Goal: Transaction & Acquisition: Book appointment/travel/reservation

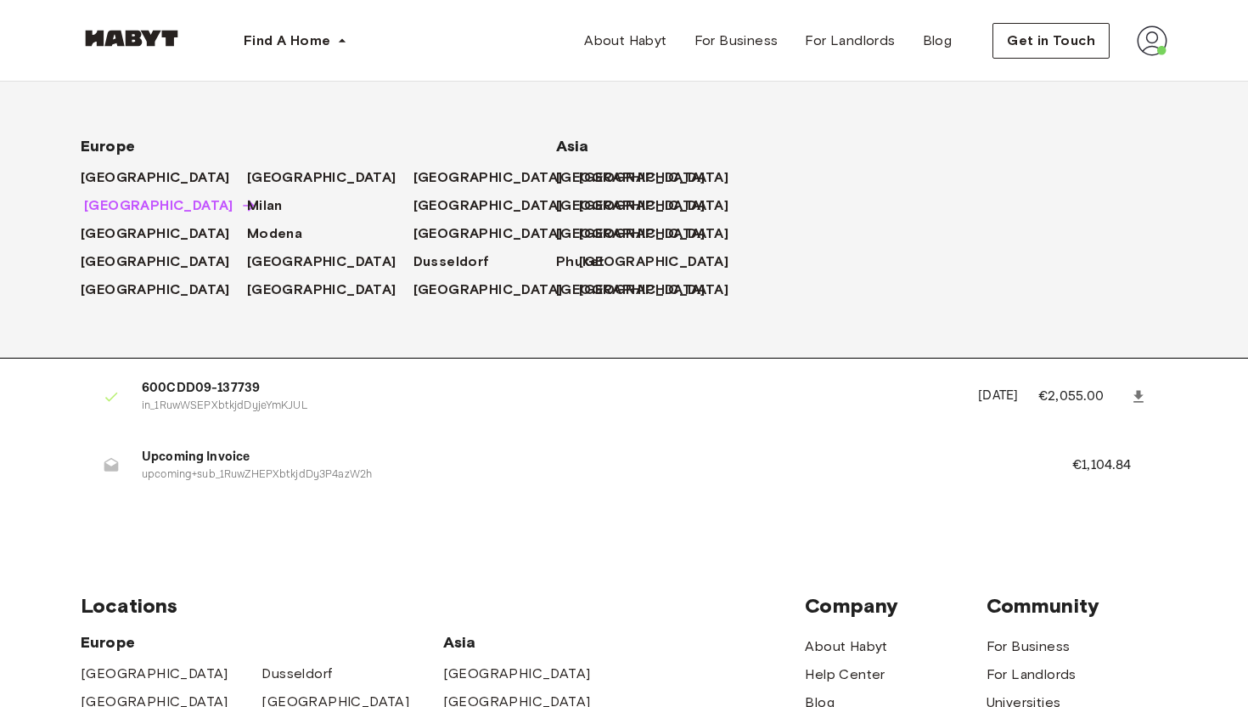
click at [99, 210] on span "[GEOGRAPHIC_DATA]" at bounding box center [158, 205] width 149 height 20
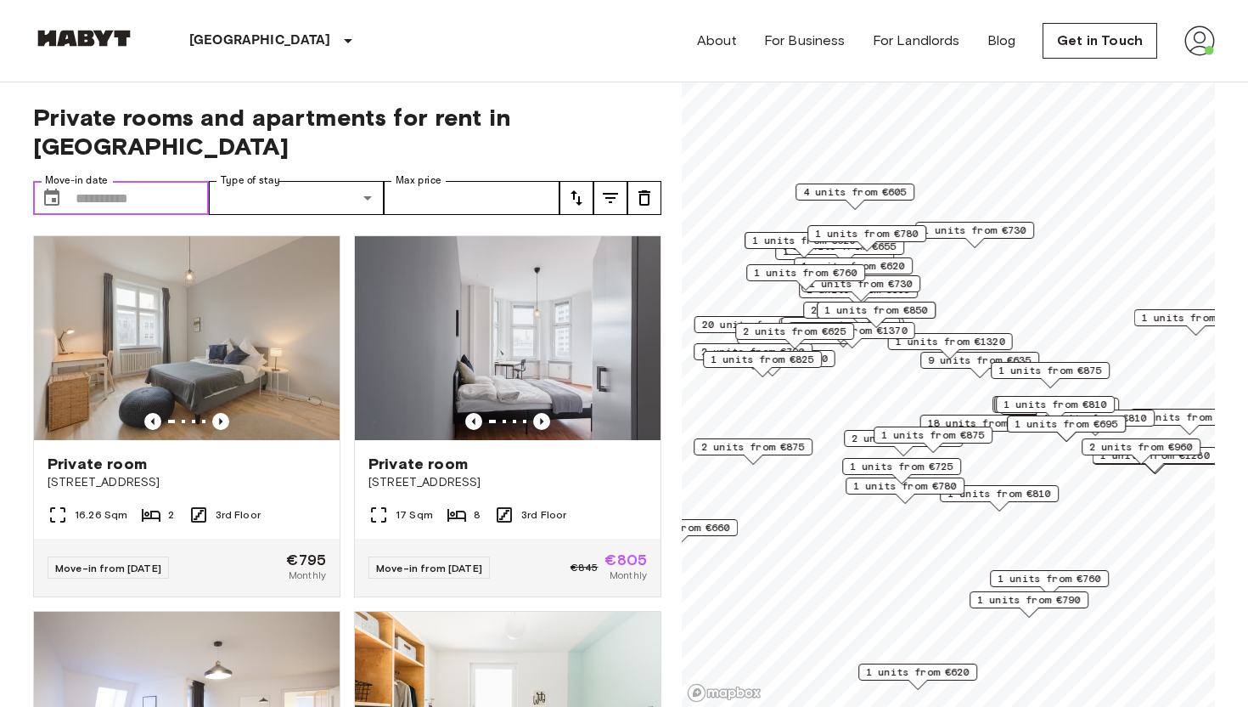
click at [139, 181] on input "Move-in date" at bounding box center [142, 198] width 133 height 34
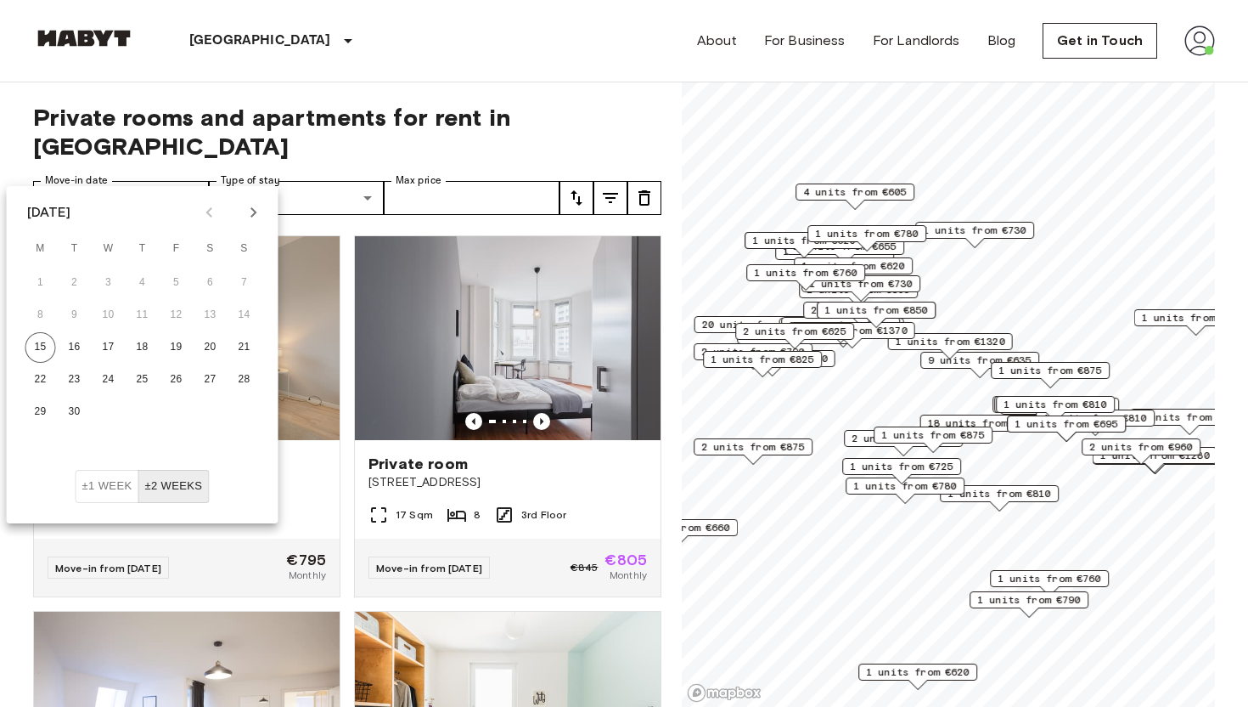
click at [256, 210] on icon "Next month" at bounding box center [254, 212] width 20 height 20
click at [108, 285] on button "1" at bounding box center [108, 283] width 31 height 31
type input "**********"
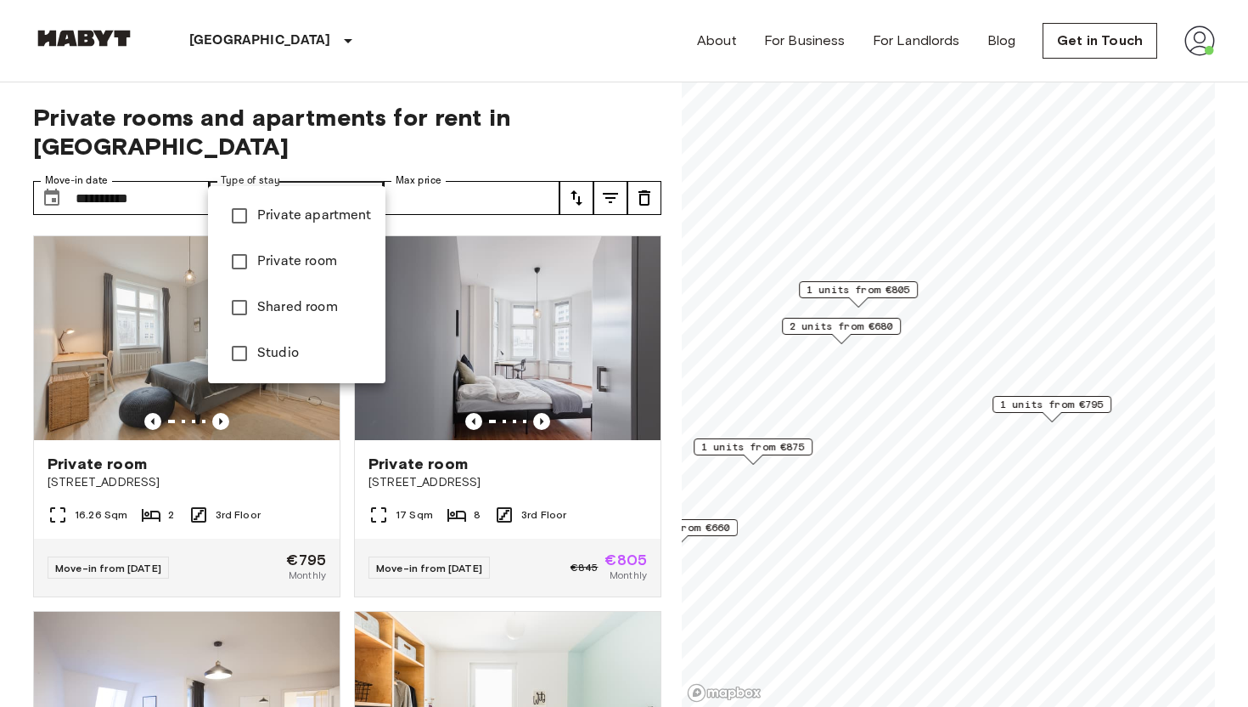
click at [262, 256] on span "Private room" at bounding box center [314, 261] width 115 height 20
type input "**********"
click at [442, 179] on div at bounding box center [624, 353] width 1248 height 707
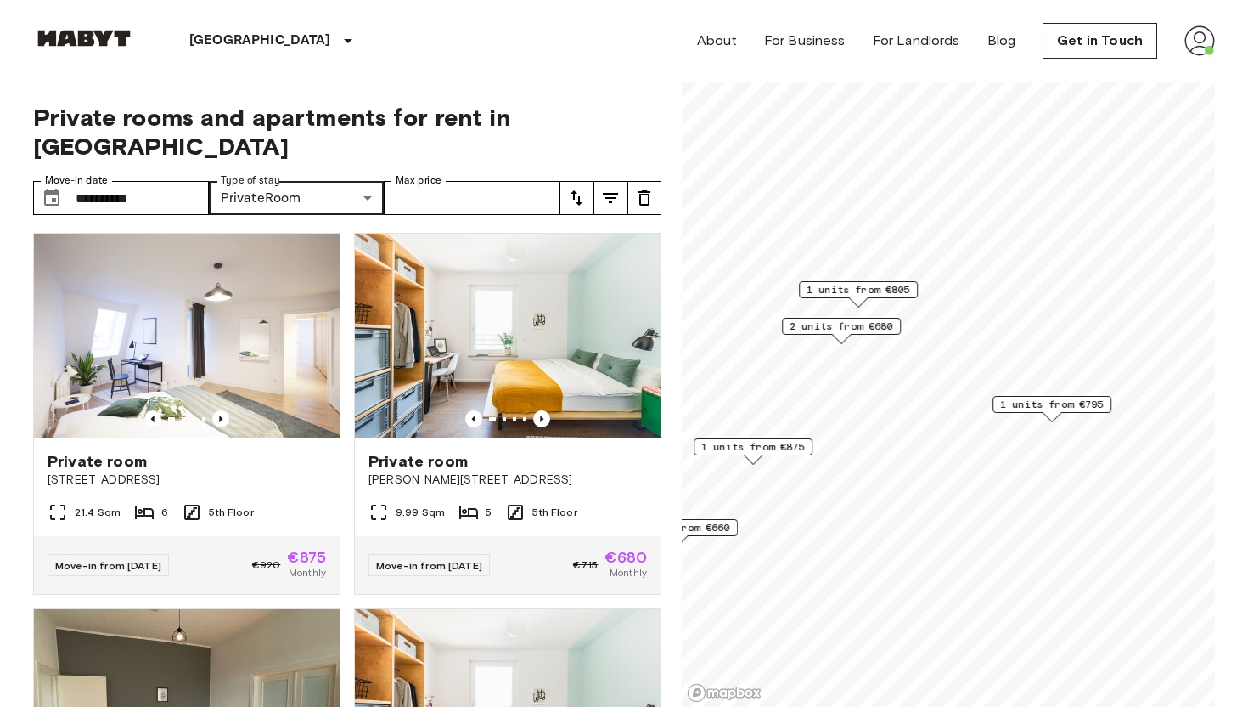
scroll to position [381, 0]
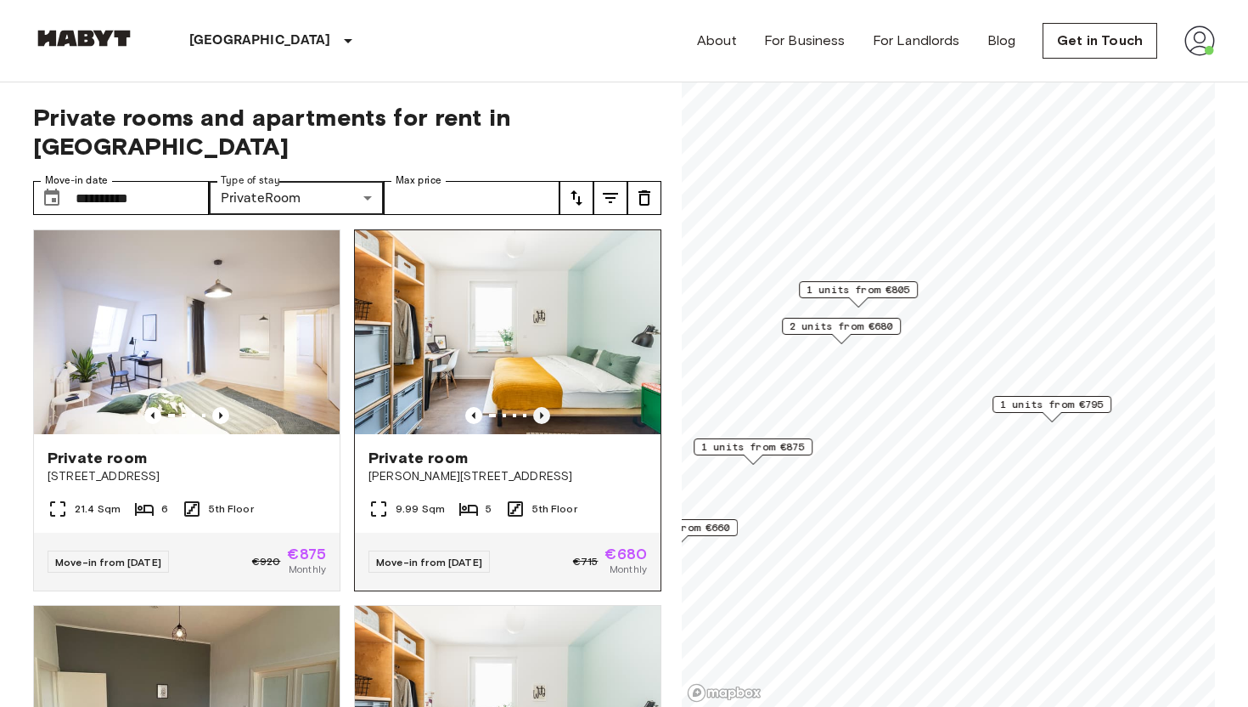
click at [549, 407] on icon "Previous image" at bounding box center [541, 415] width 17 height 17
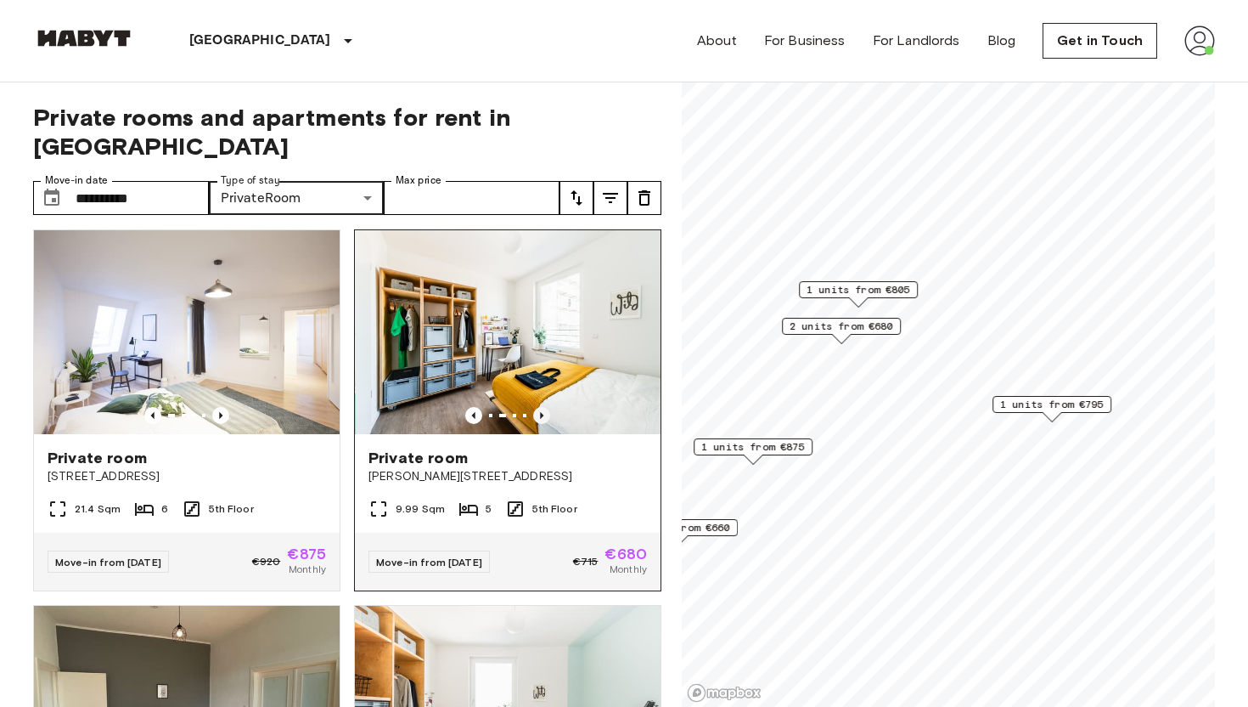
click at [544, 407] on icon "Previous image" at bounding box center [541, 415] width 17 height 17
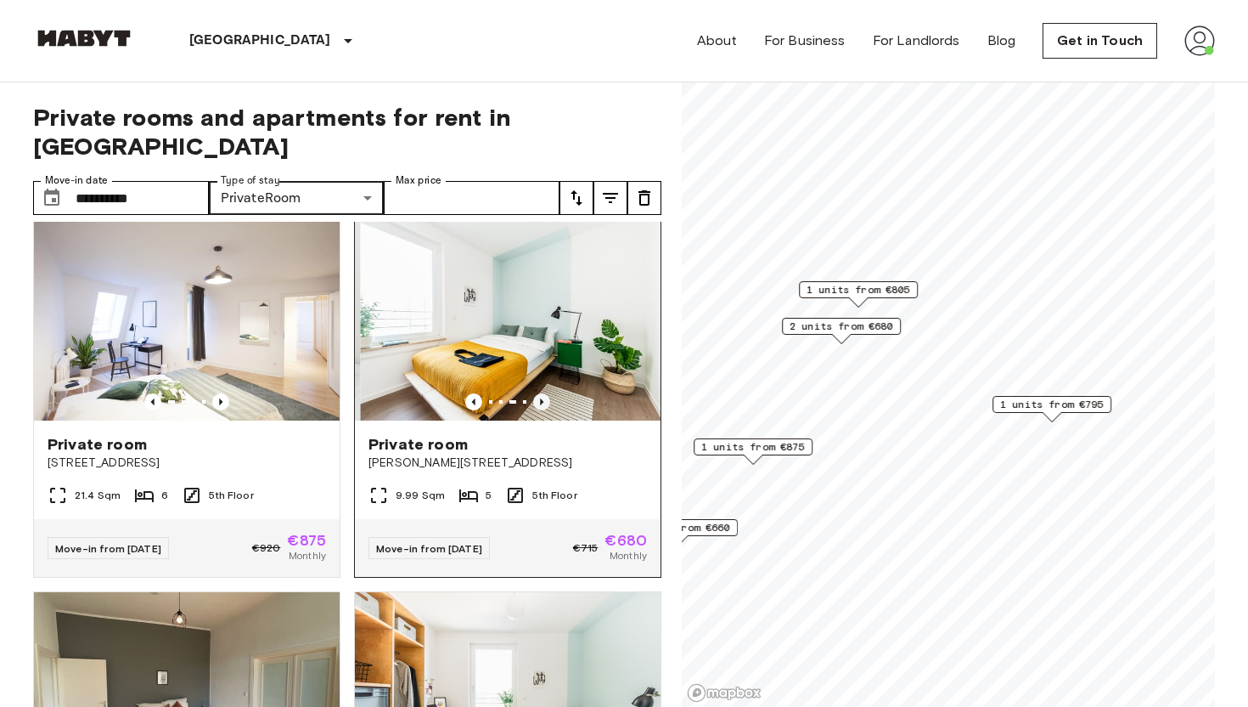
scroll to position [402, 0]
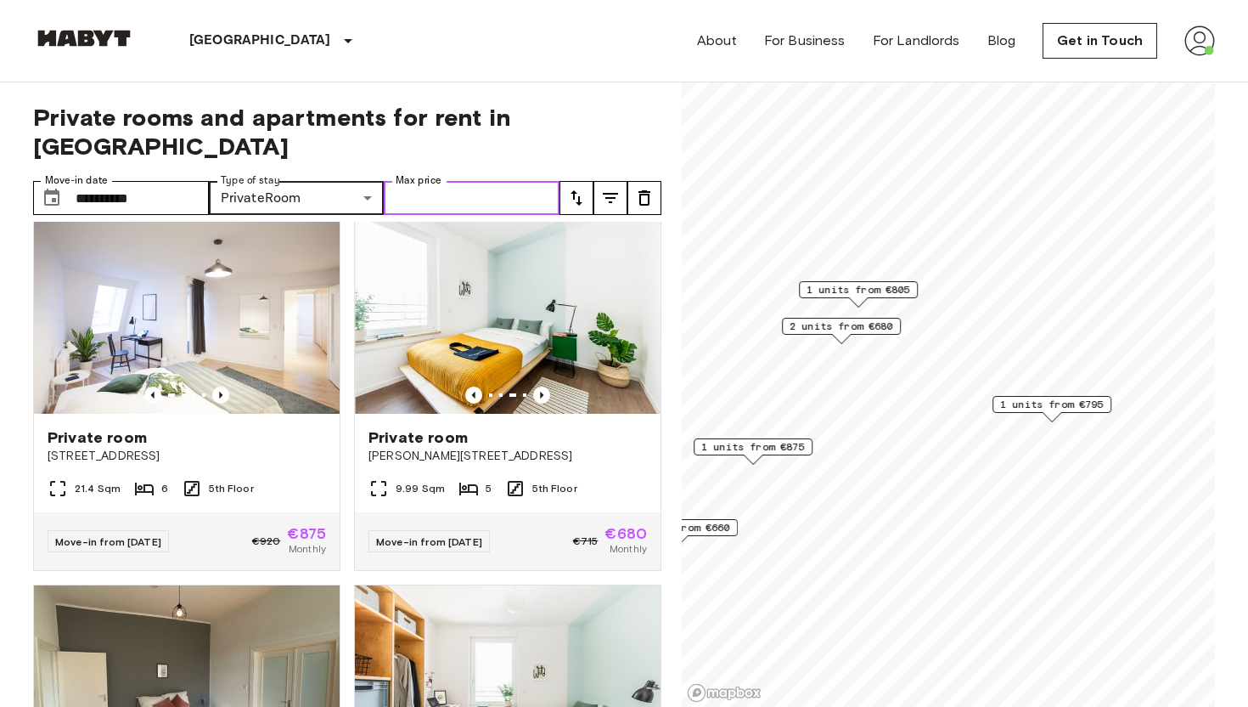
click at [487, 181] on input "Max price" at bounding box center [472, 198] width 176 height 34
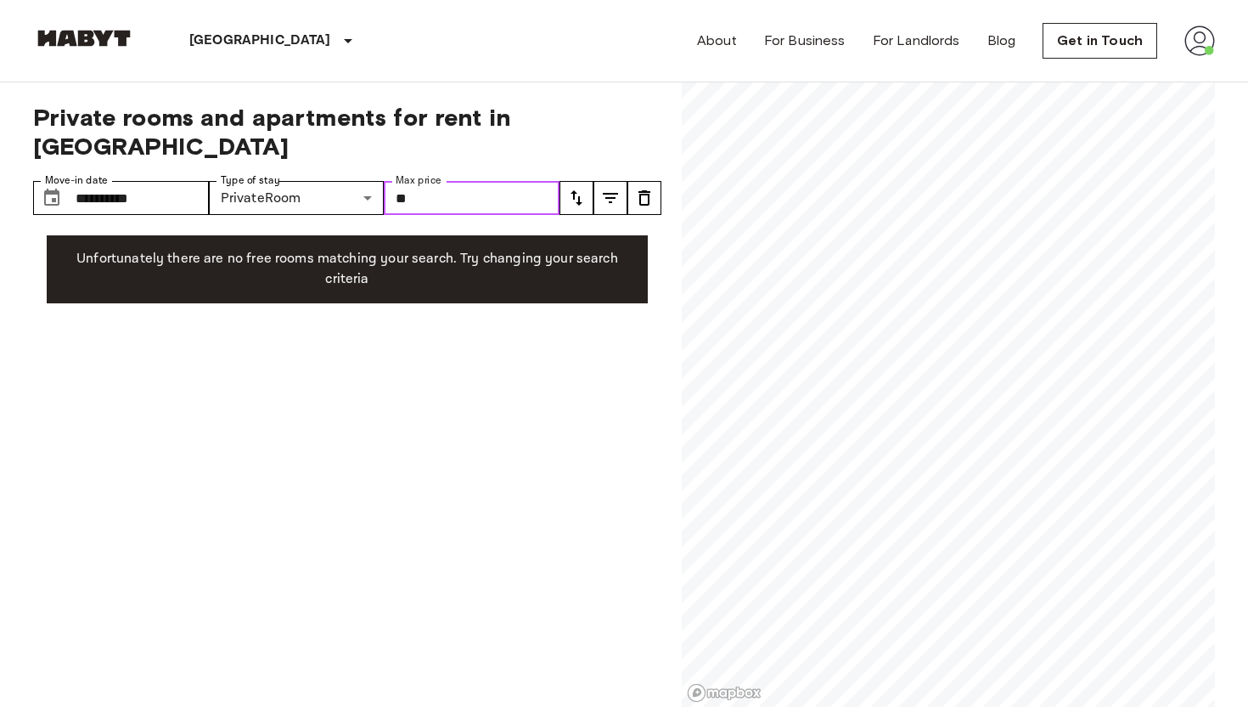
type input "*"
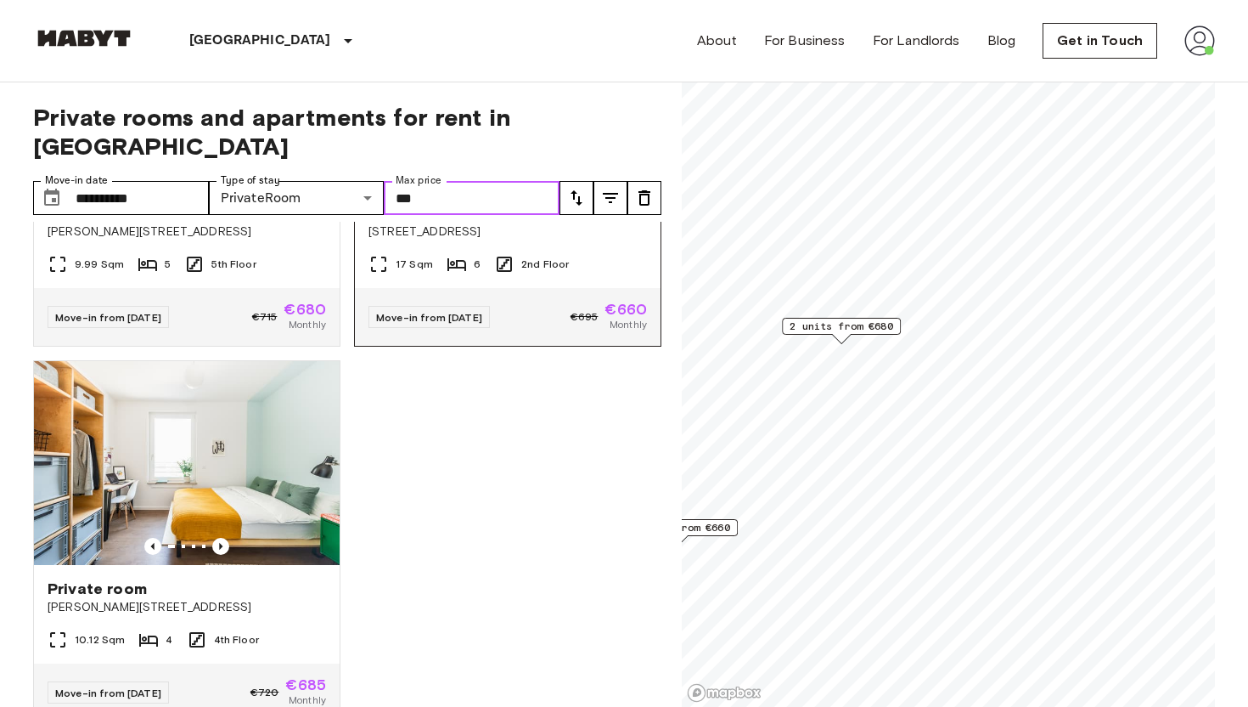
scroll to position [270, 0]
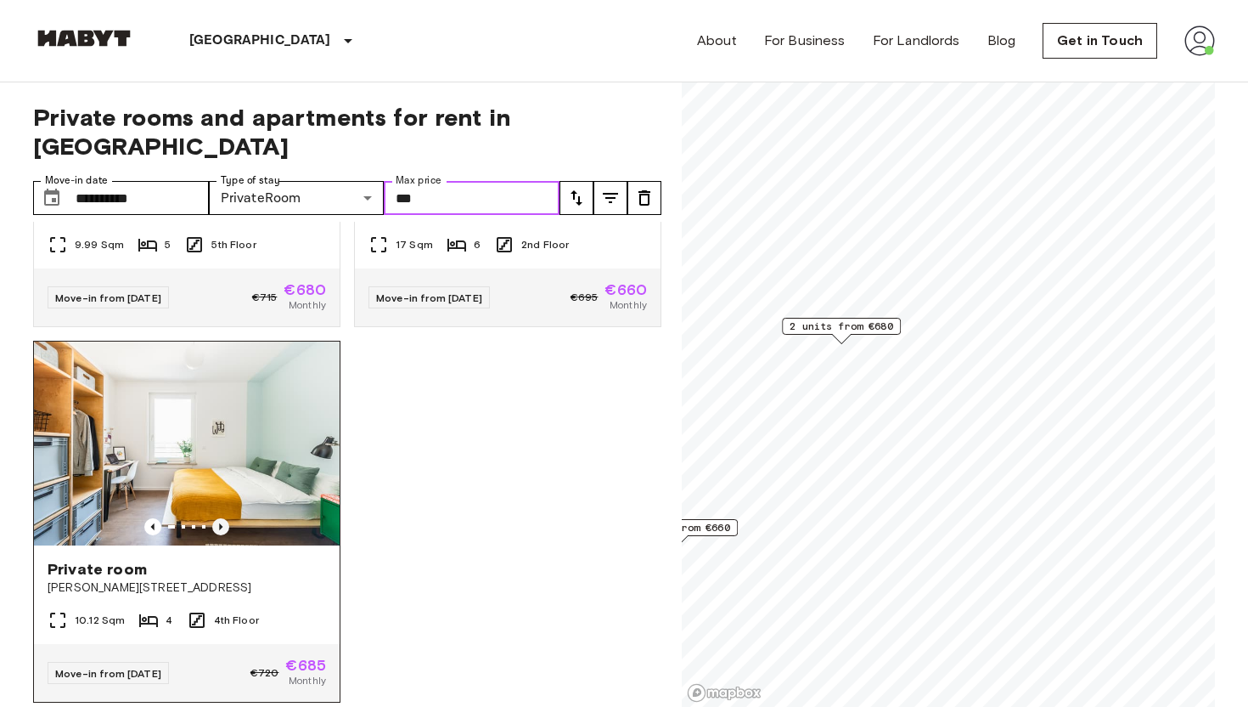
click at [219, 523] on icon "Previous image" at bounding box center [220, 526] width 3 height 7
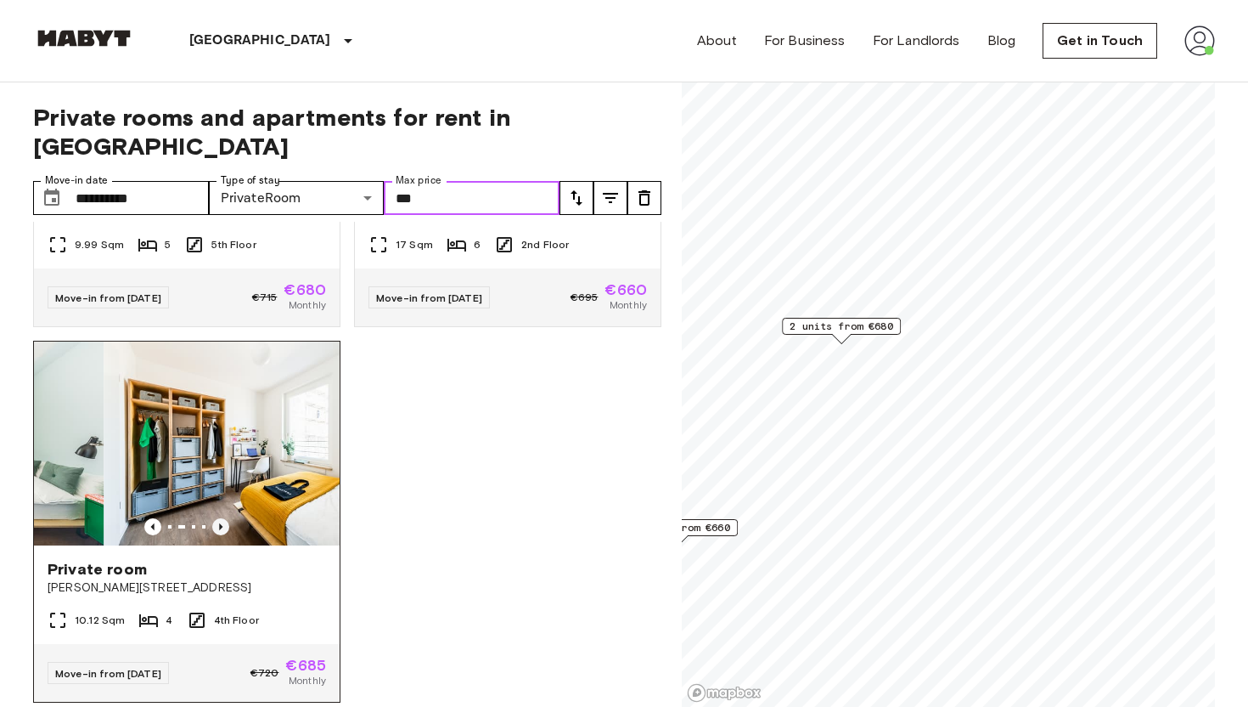
click at [219, 523] on icon "Previous image" at bounding box center [220, 526] width 3 height 7
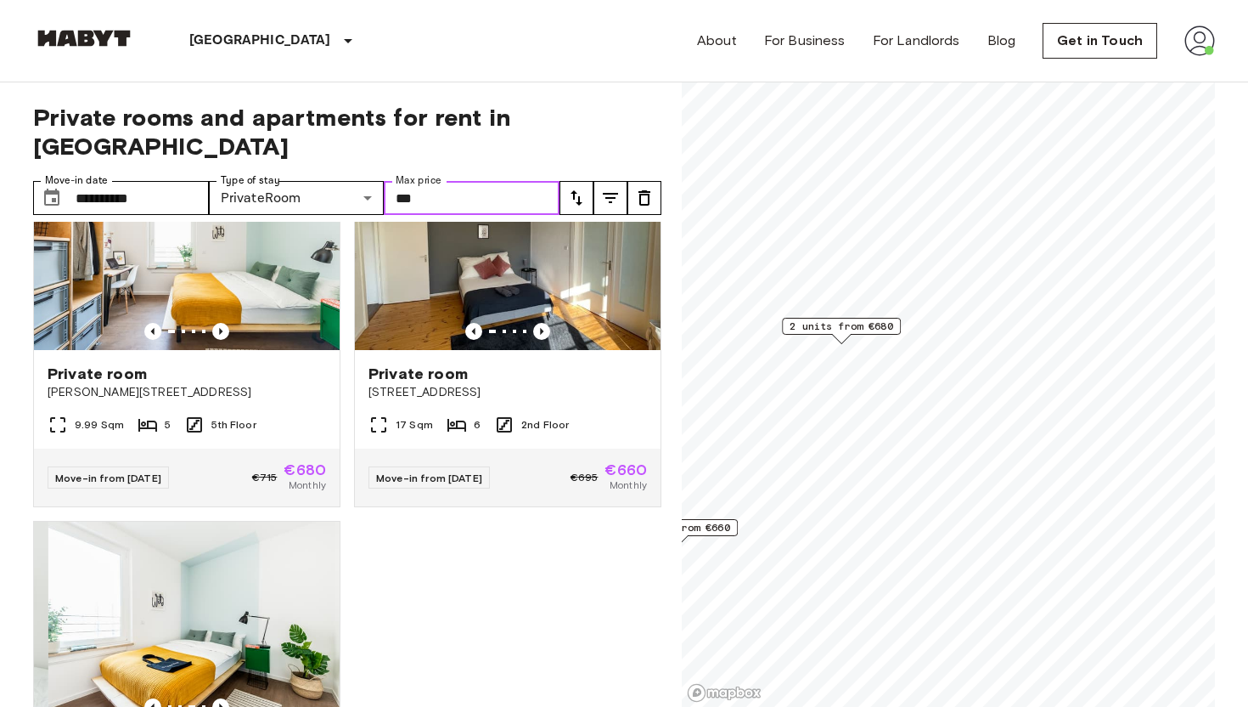
scroll to position [10, 0]
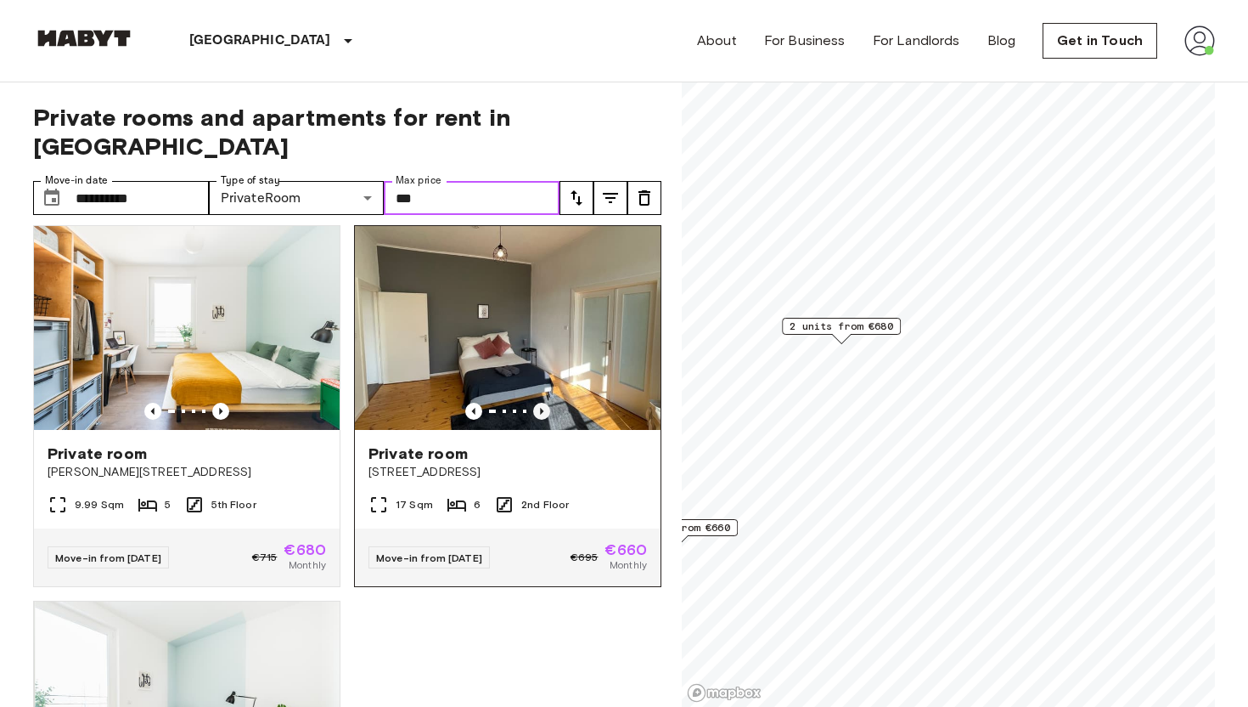
click at [540, 408] on icon "Previous image" at bounding box center [541, 411] width 3 height 7
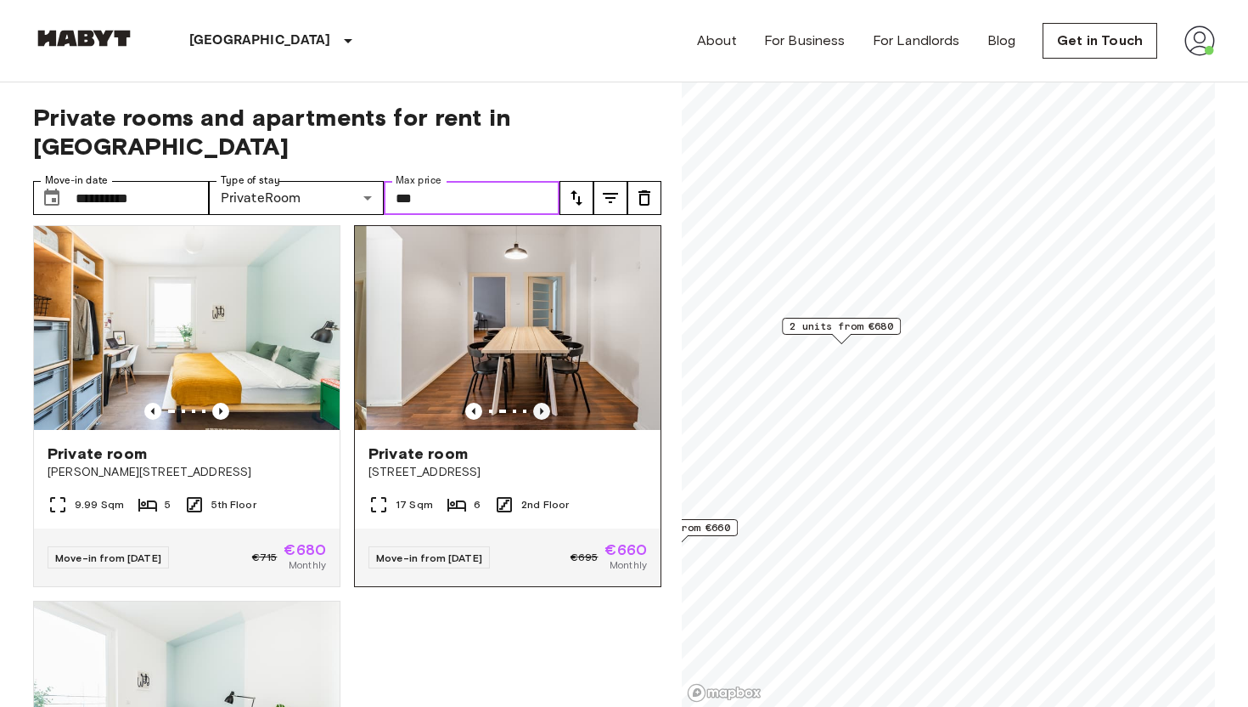
click at [540, 408] on icon "Previous image" at bounding box center [541, 411] width 3 height 7
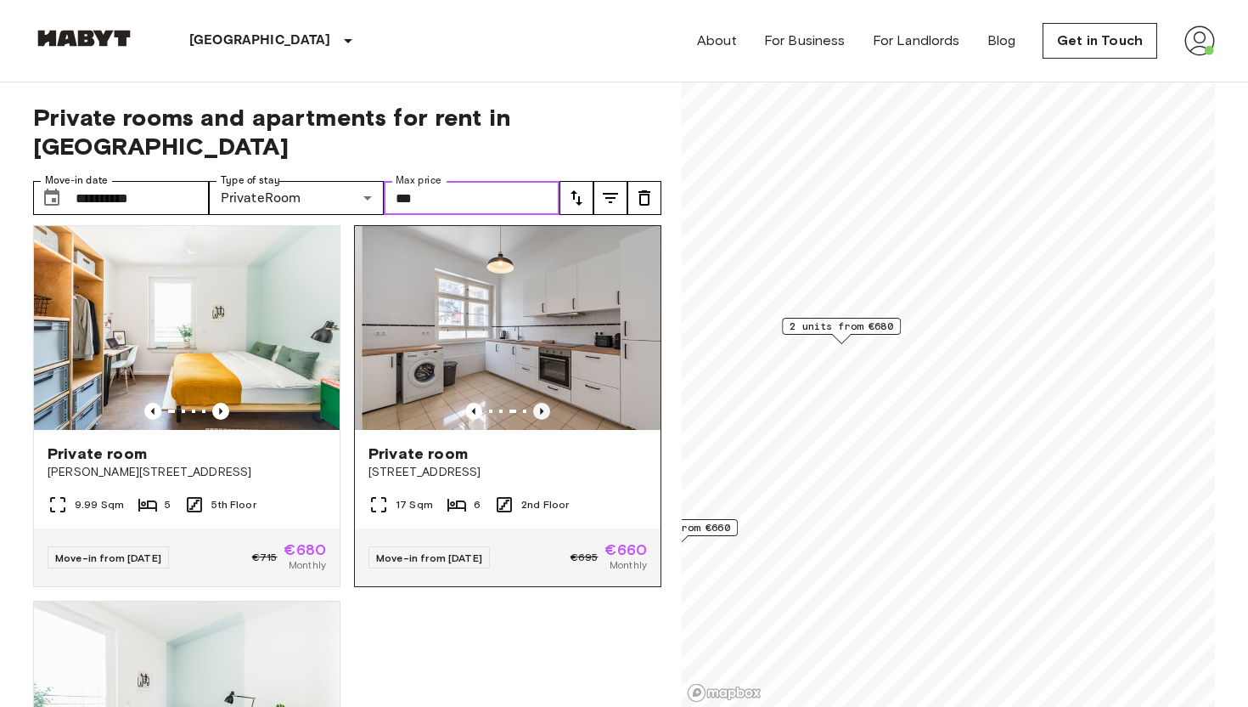
click at [540, 408] on icon "Previous image" at bounding box center [541, 411] width 3 height 7
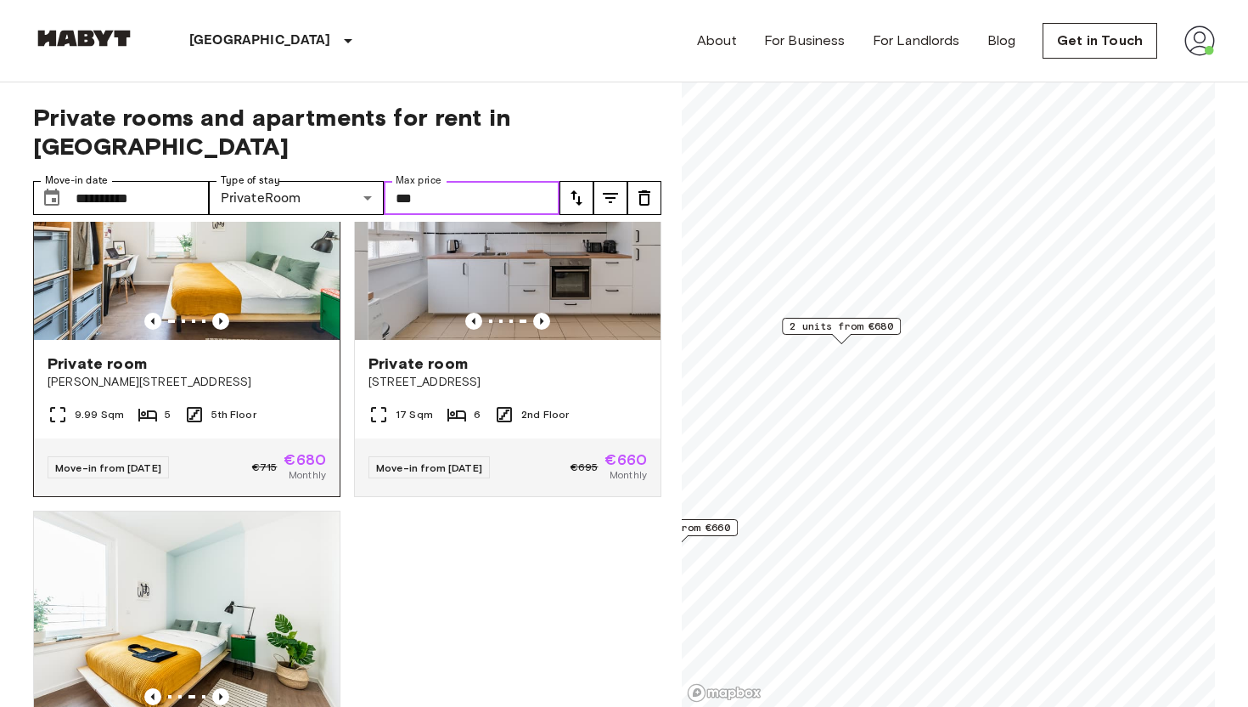
scroll to position [222, 0]
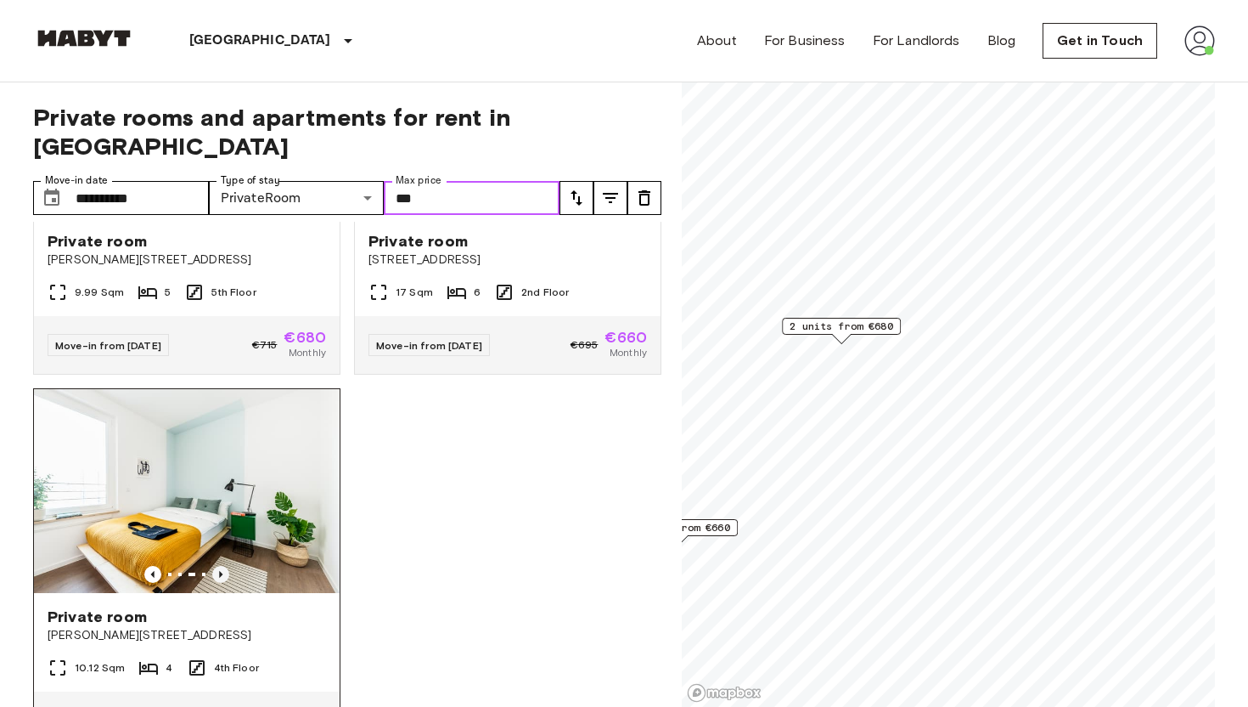
click at [218, 566] on icon "Previous image" at bounding box center [220, 574] width 17 height 17
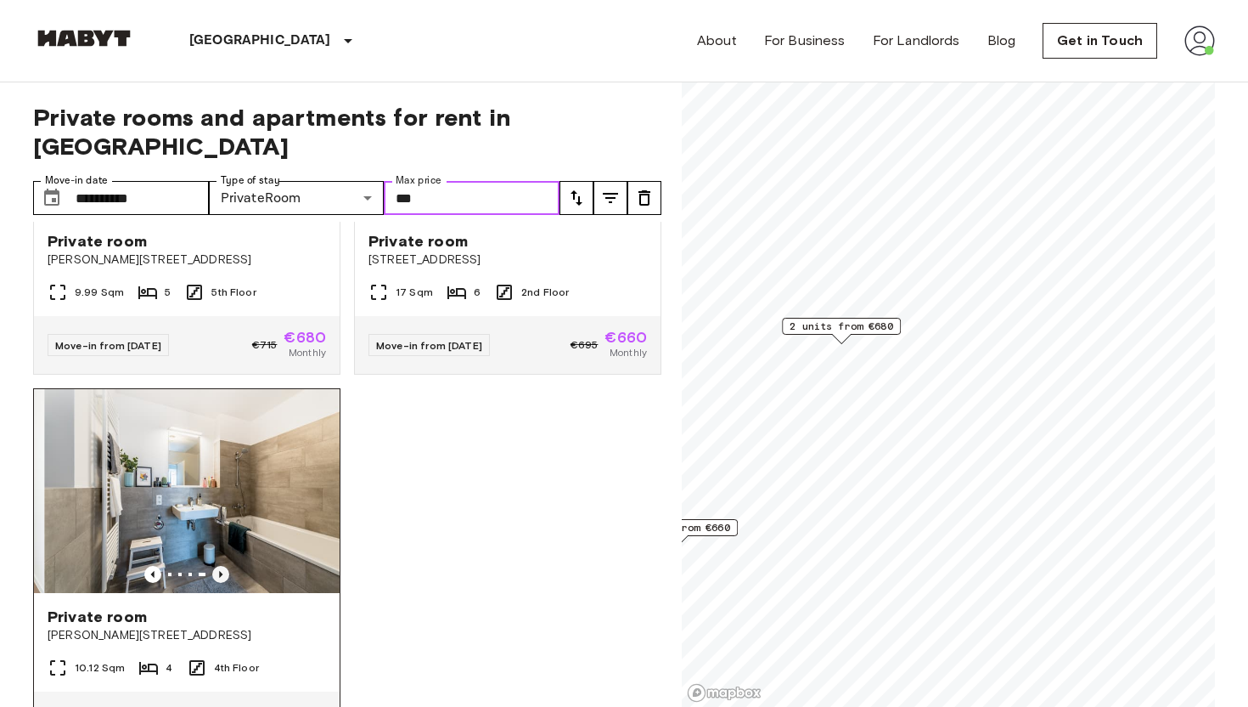
click at [218, 566] on icon "Previous image" at bounding box center [220, 574] width 17 height 17
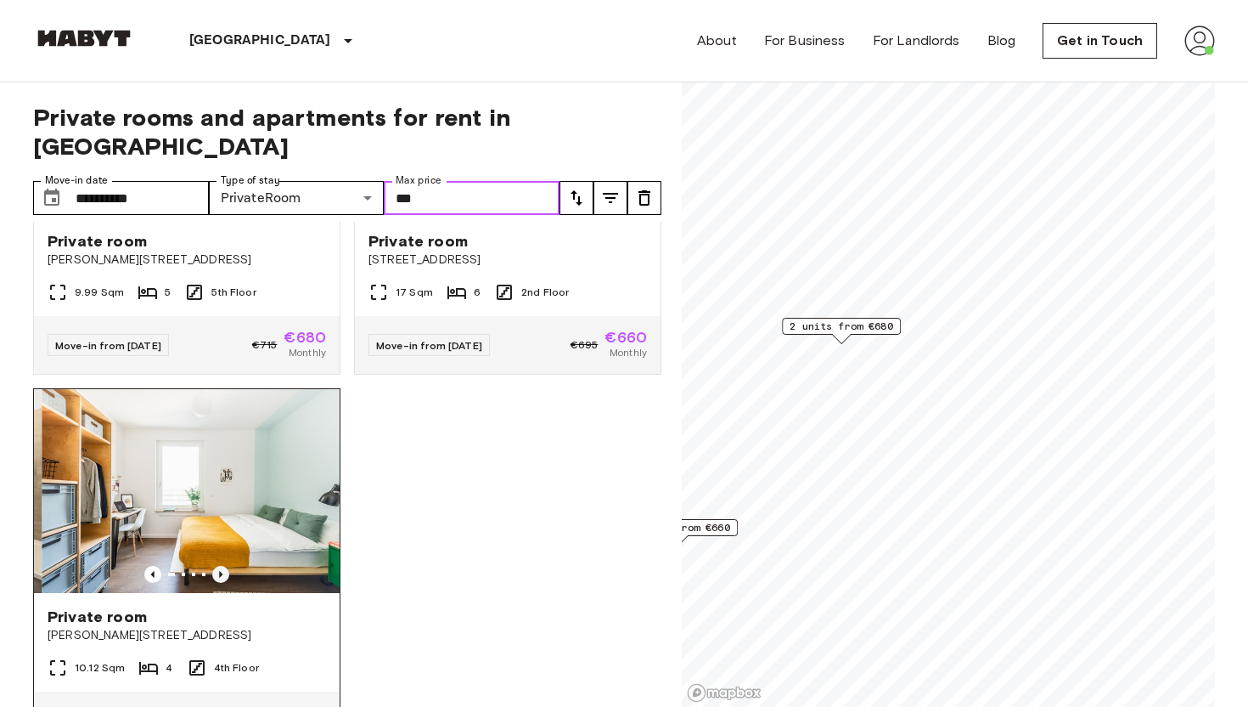
click at [218, 566] on icon "Previous image" at bounding box center [220, 574] width 17 height 17
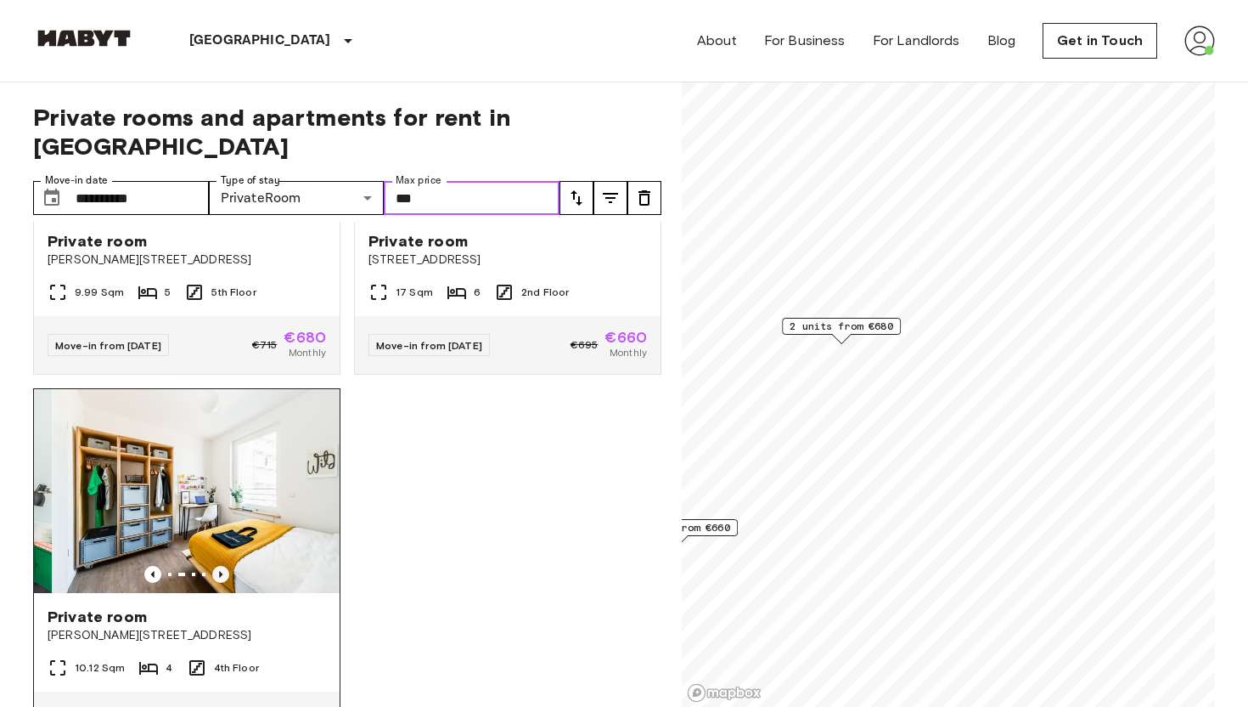
click at [218, 566] on icon "Previous image" at bounding box center [220, 574] width 17 height 17
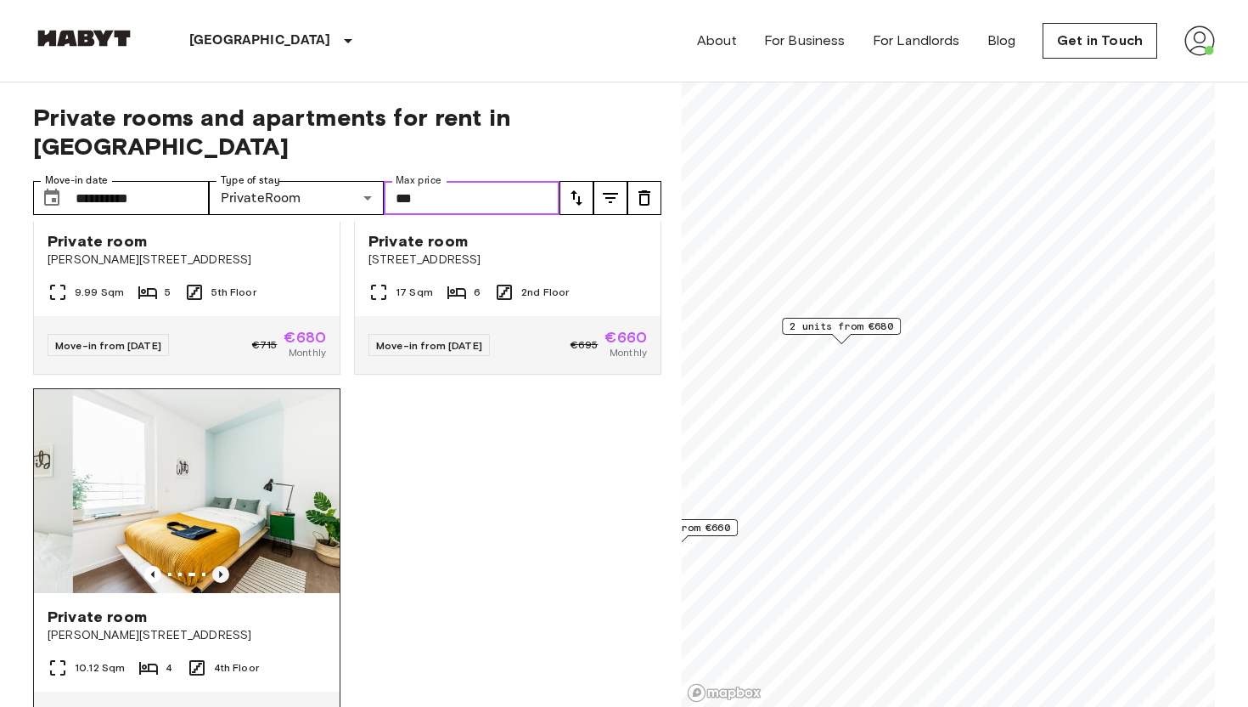
click at [218, 566] on icon "Previous image" at bounding box center [220, 574] width 17 height 17
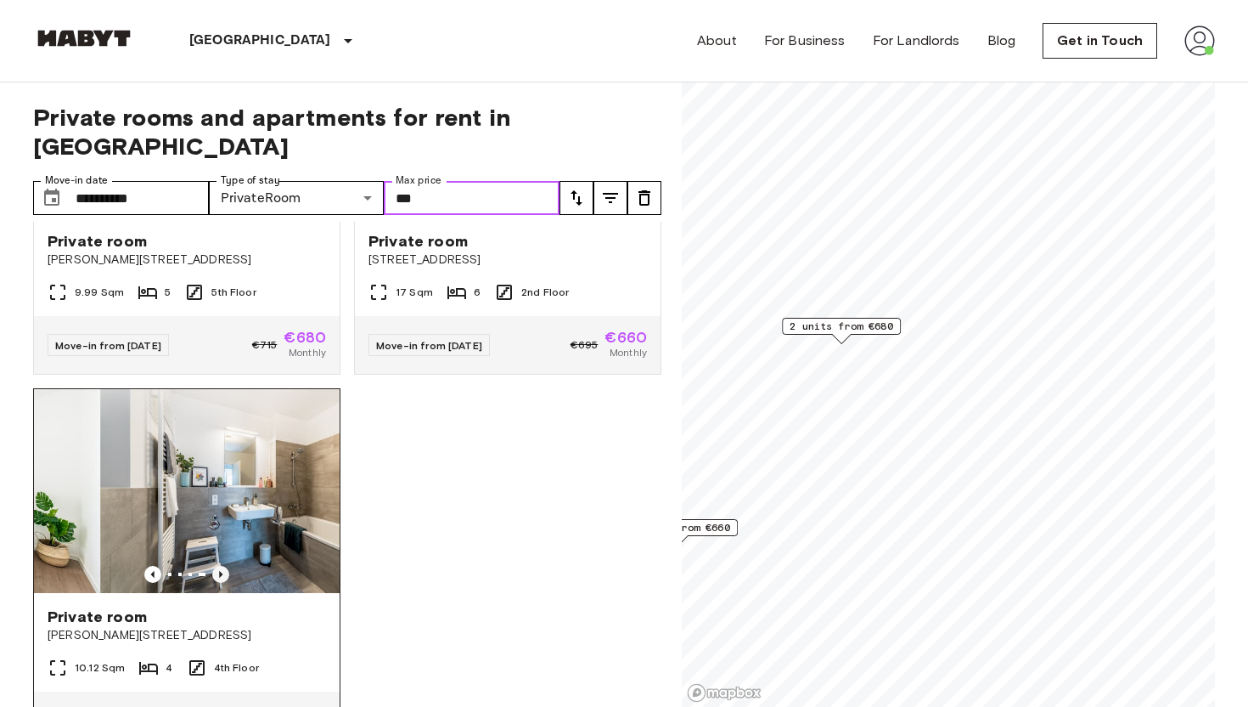
scroll to position [270, 0]
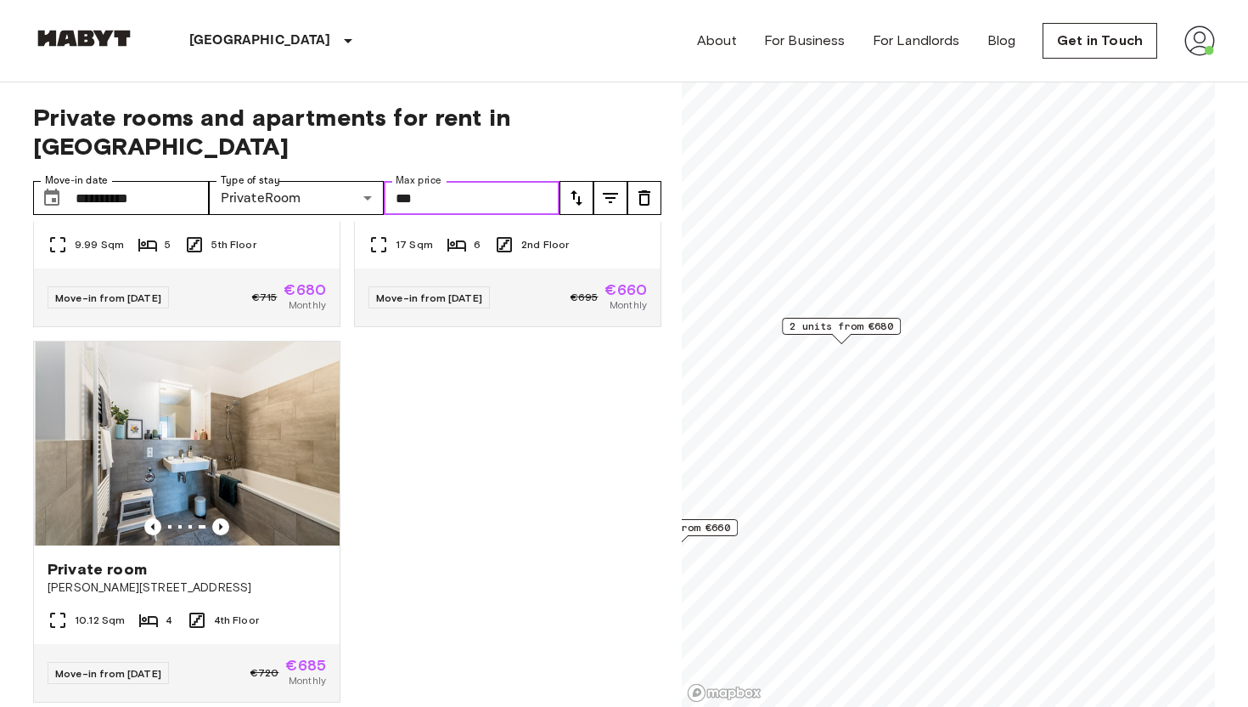
type input "***"
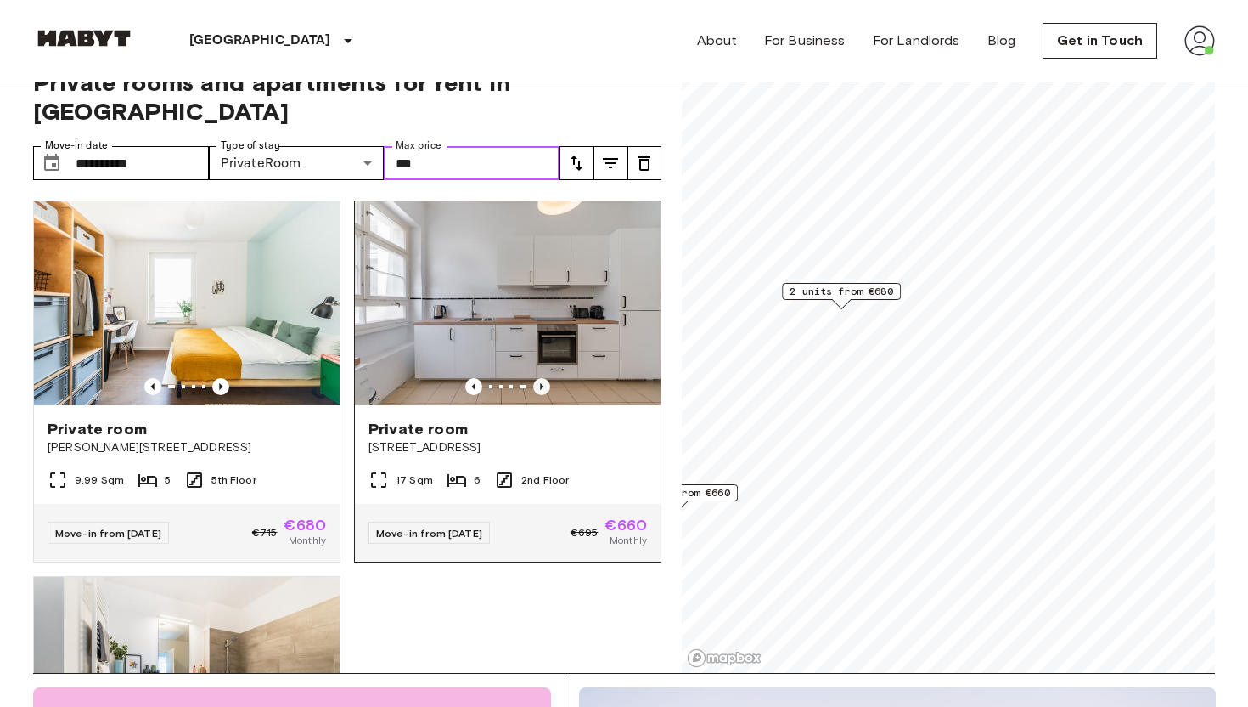
scroll to position [31, 0]
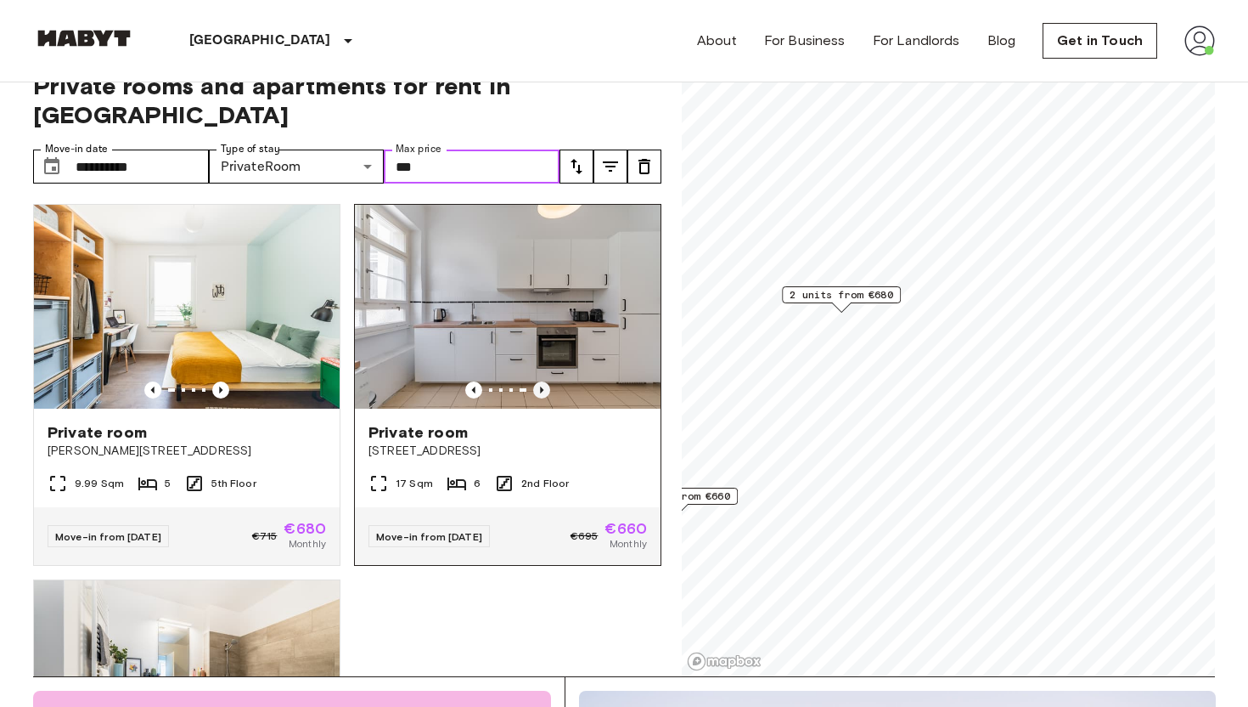
click at [538, 381] on icon "Previous image" at bounding box center [541, 389] width 17 height 17
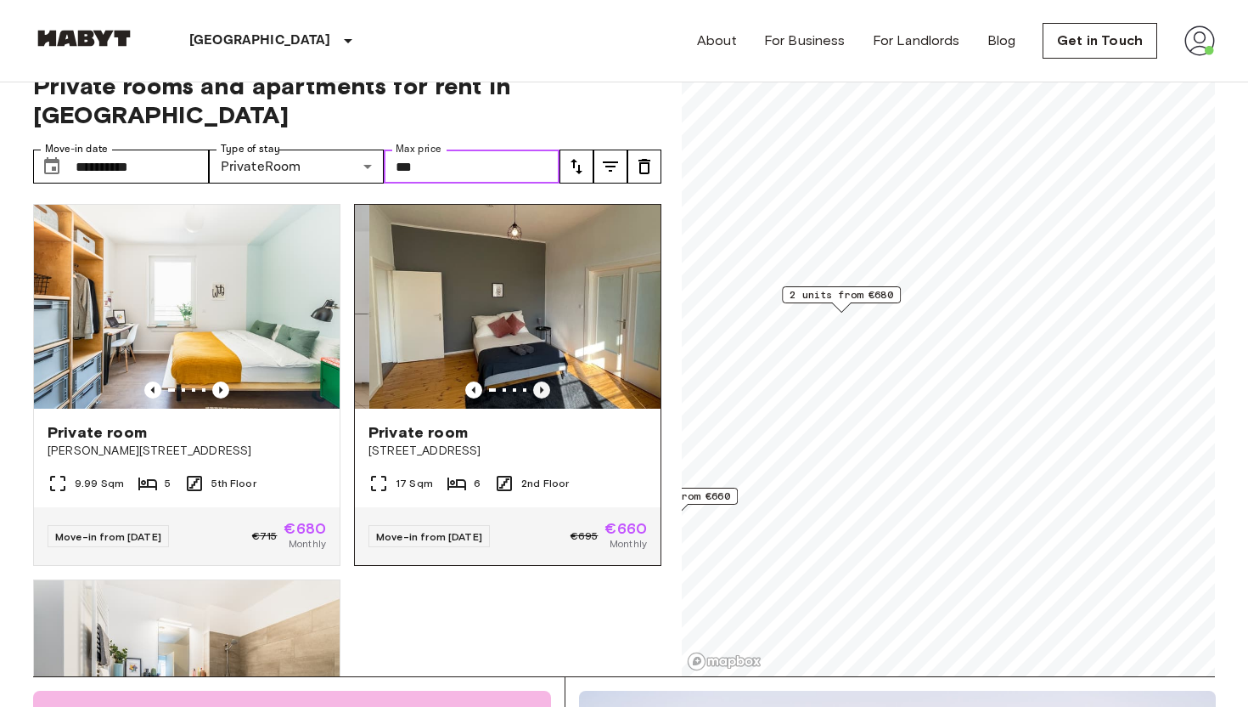
click at [545, 381] on icon "Previous image" at bounding box center [541, 389] width 17 height 17
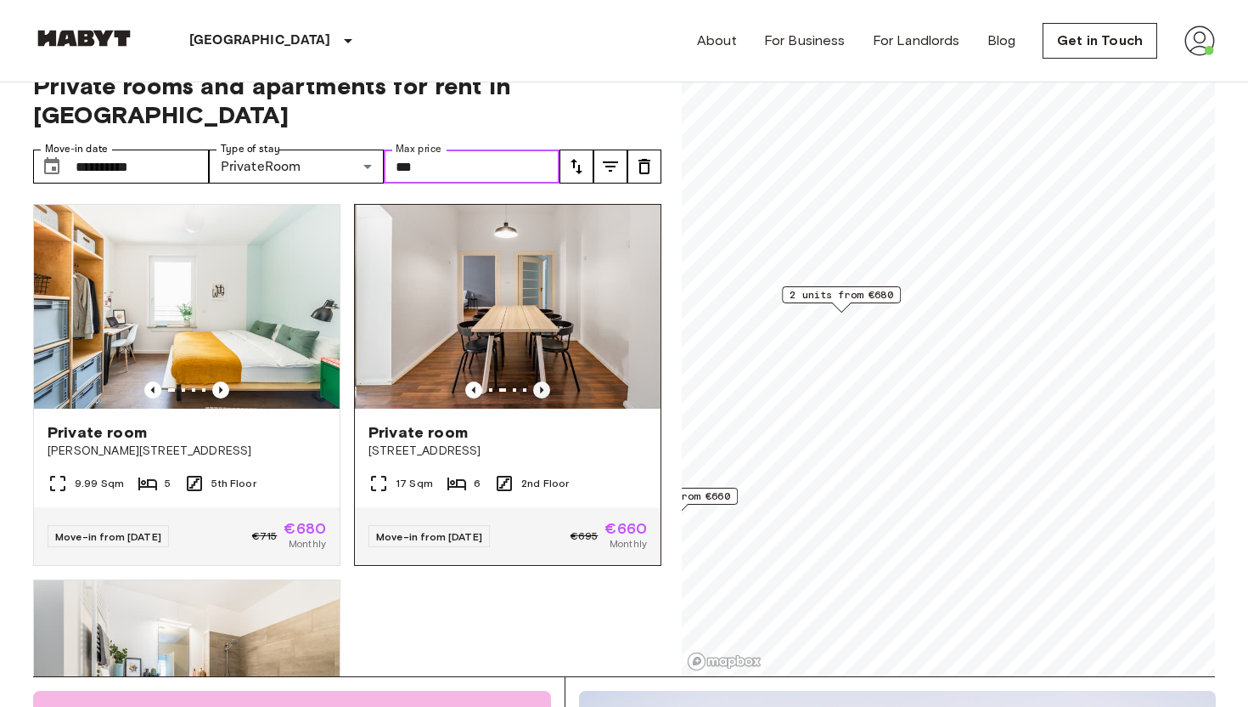
click at [545, 381] on icon "Previous image" at bounding box center [541, 389] width 17 height 17
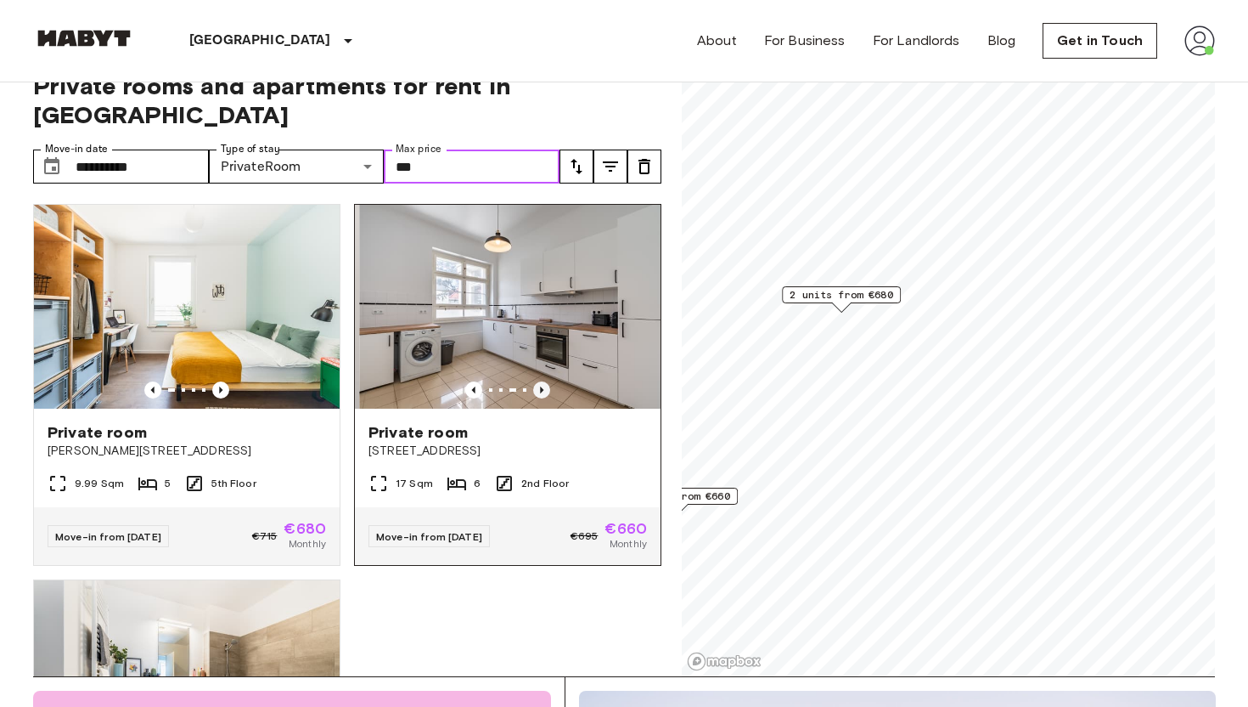
click at [545, 381] on icon "Previous image" at bounding box center [541, 389] width 17 height 17
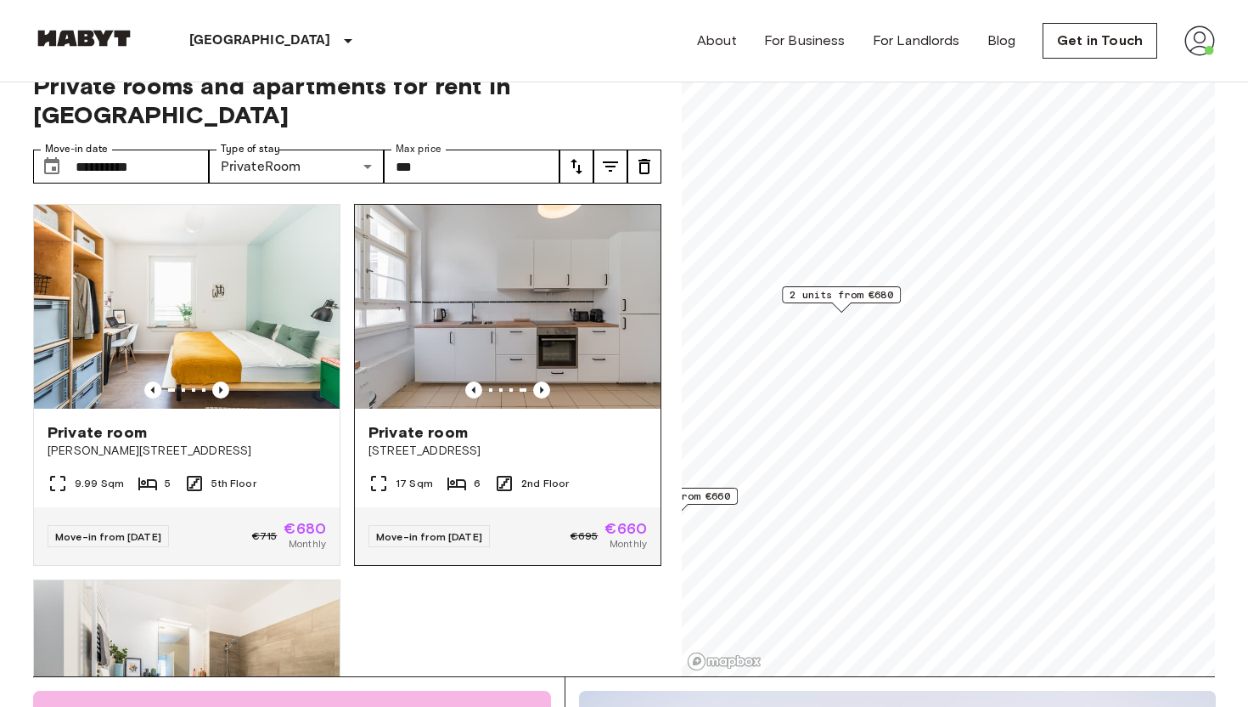
click at [413, 442] on span "Cunostraße 70" at bounding box center [508, 450] width 279 height 17
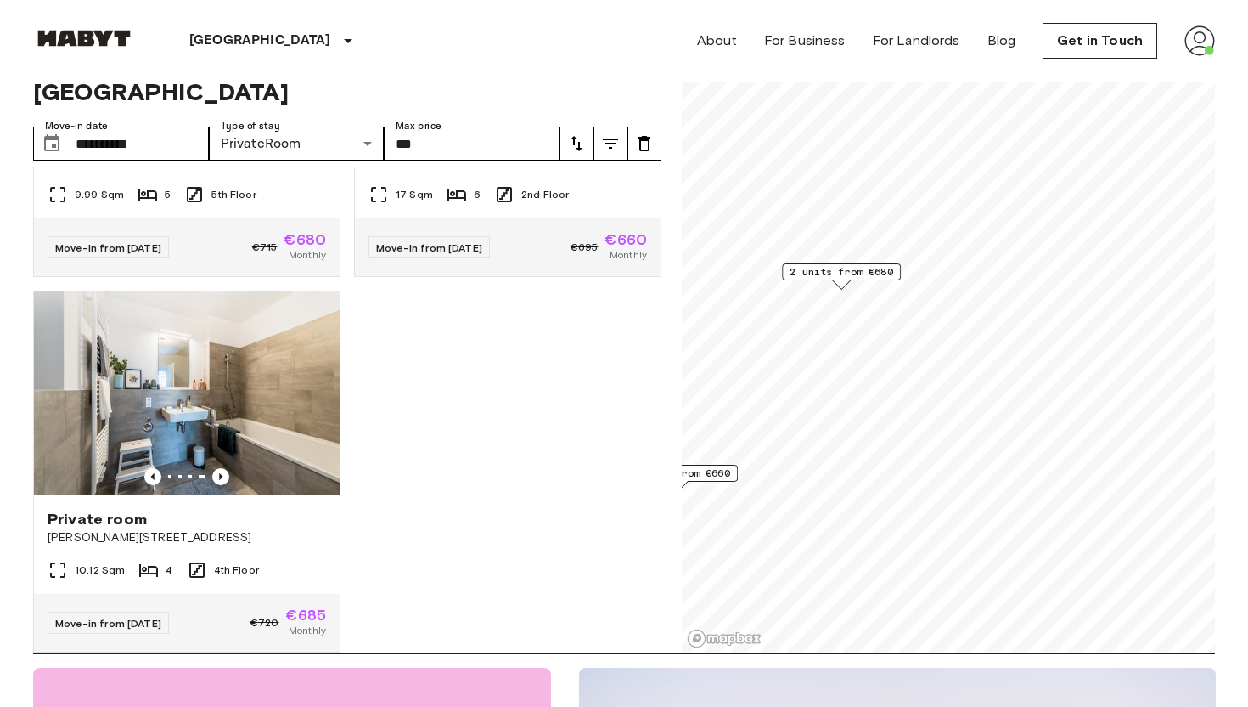
scroll to position [270, 0]
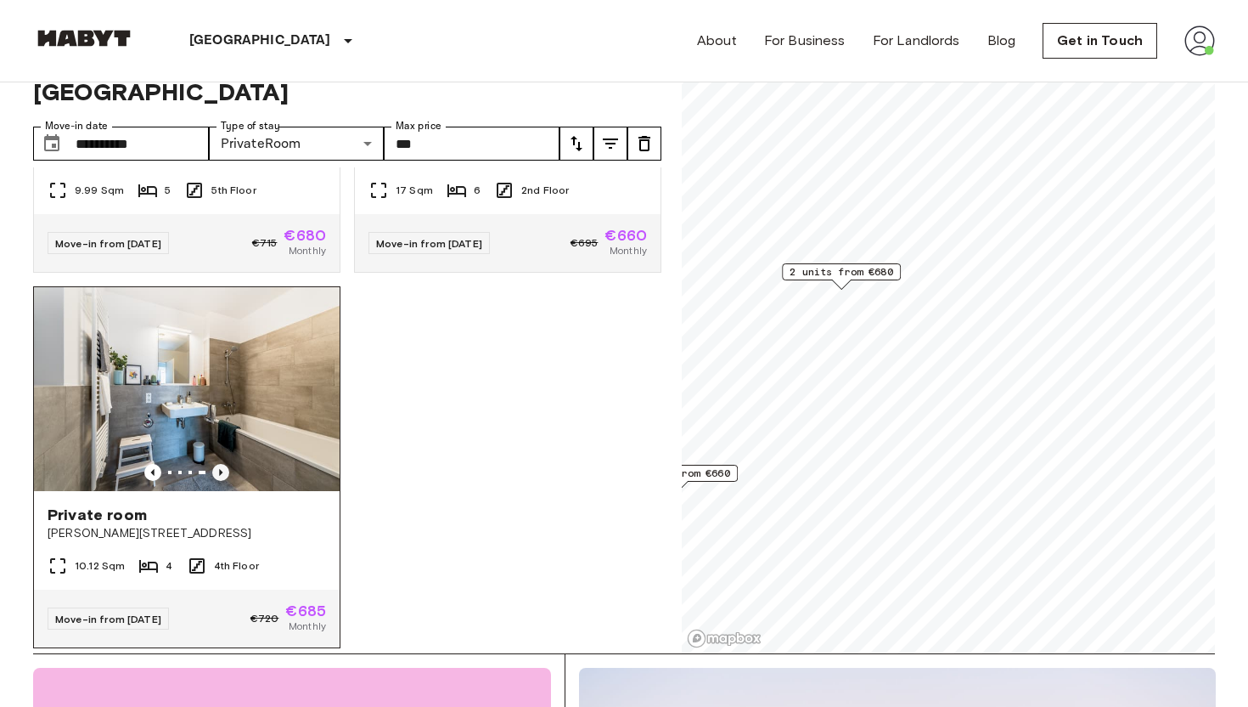
click at [222, 464] on icon "Previous image" at bounding box center [220, 472] width 17 height 17
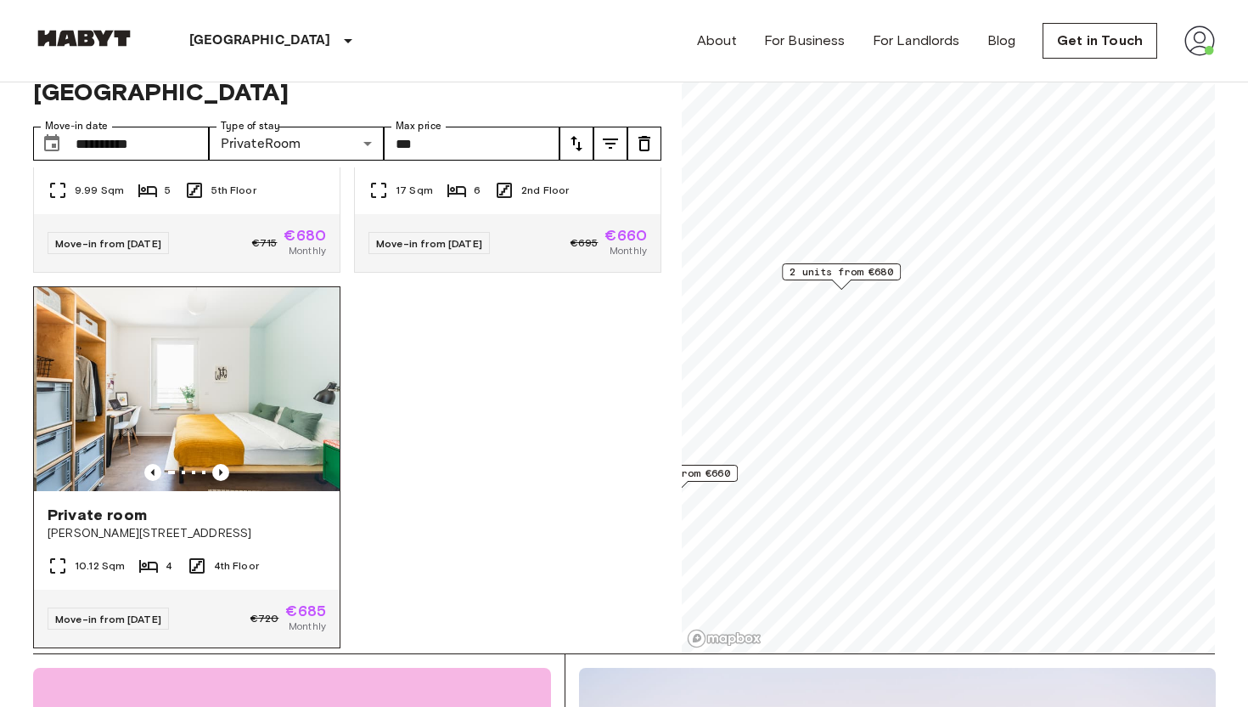
click at [260, 464] on div at bounding box center [187, 472] width 306 height 17
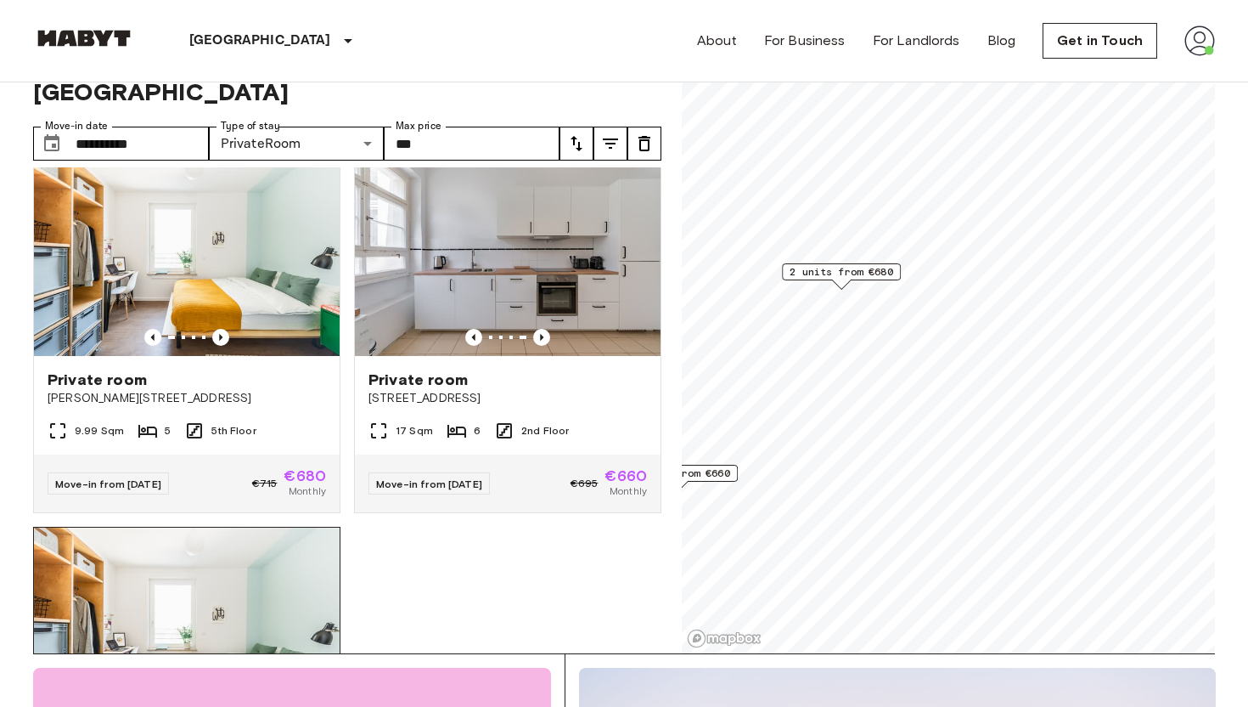
scroll to position [0, 0]
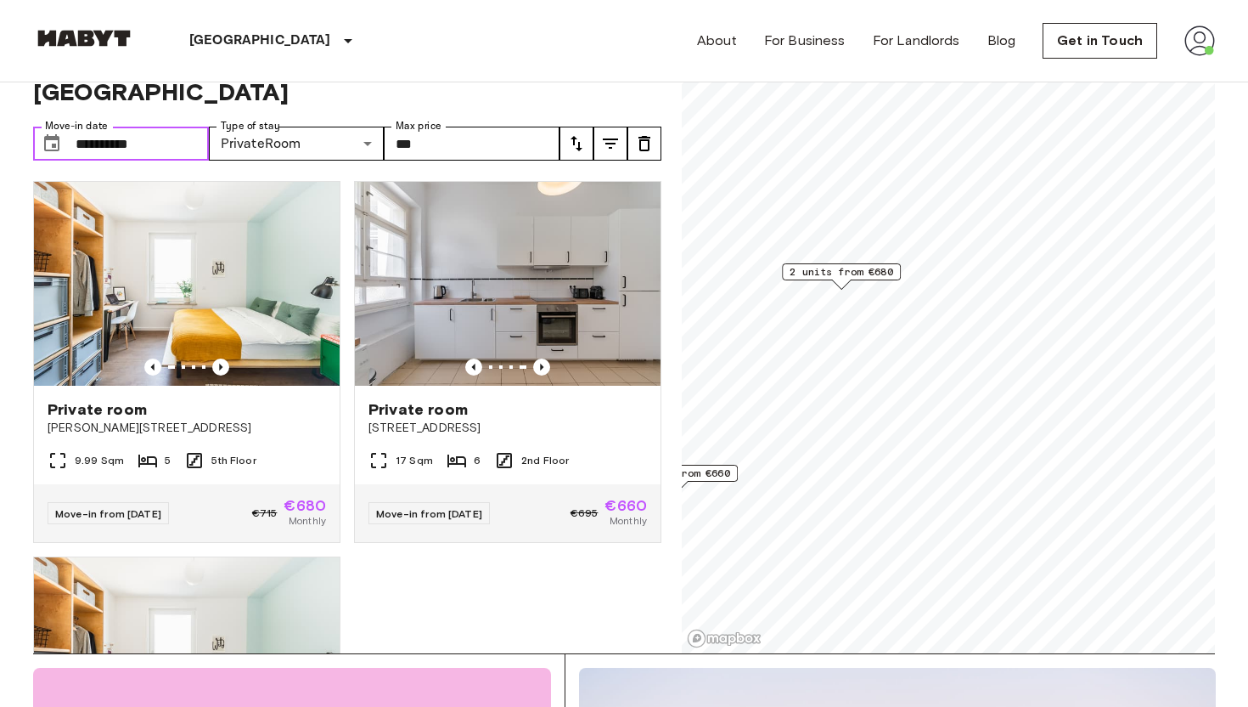
click at [153, 127] on input "**********" at bounding box center [142, 144] width 133 height 34
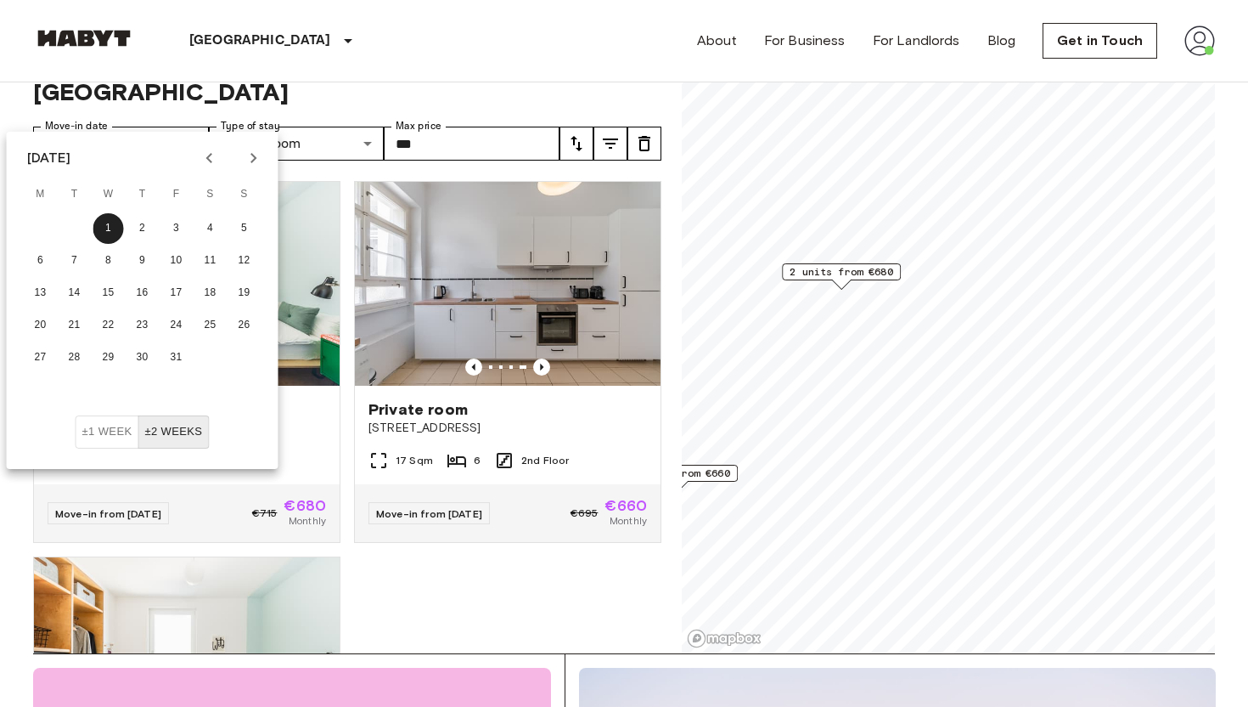
click at [245, 150] on icon "Next month" at bounding box center [254, 158] width 20 height 20
click at [213, 225] on button "1" at bounding box center [210, 228] width 31 height 31
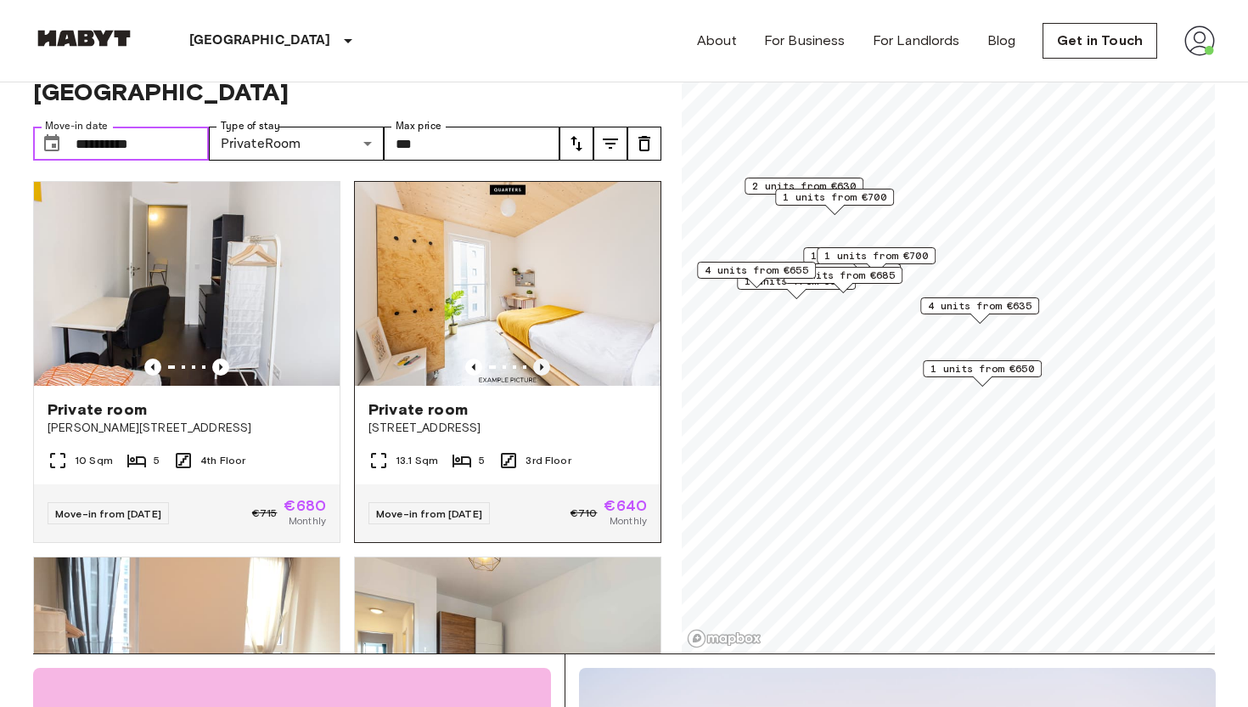
click at [546, 358] on icon "Previous image" at bounding box center [541, 366] width 17 height 17
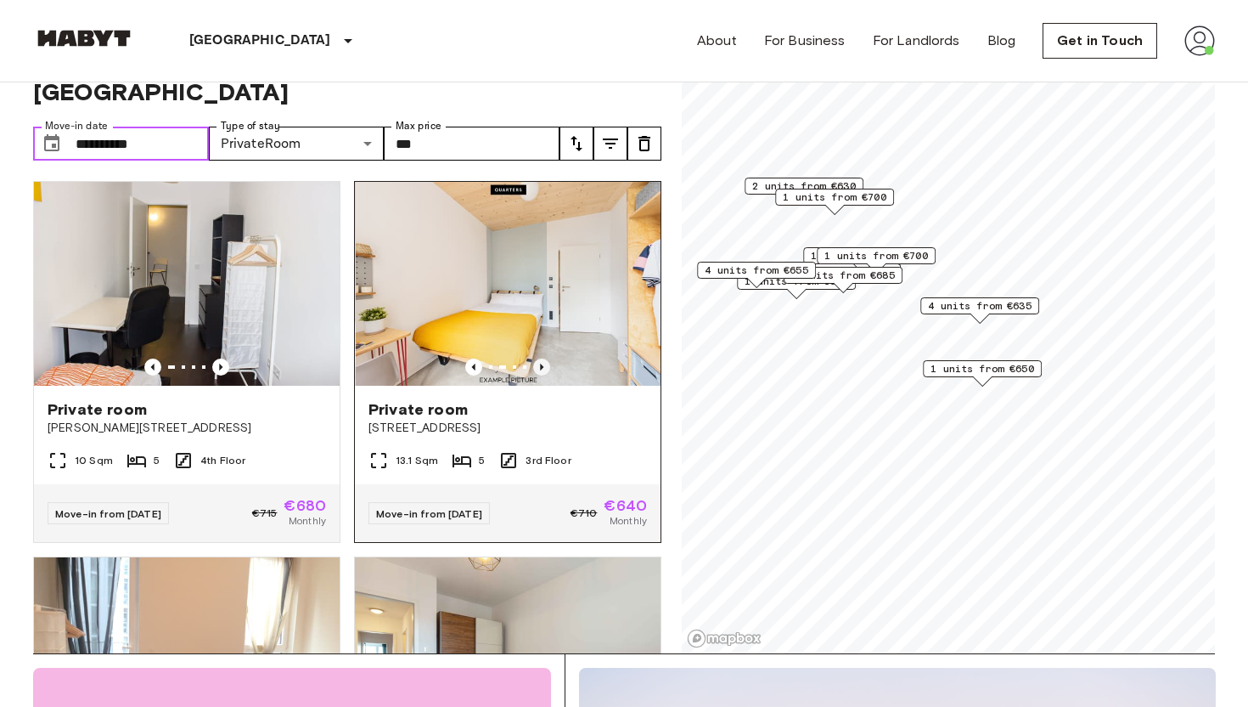
click at [546, 358] on icon "Previous image" at bounding box center [541, 366] width 17 height 17
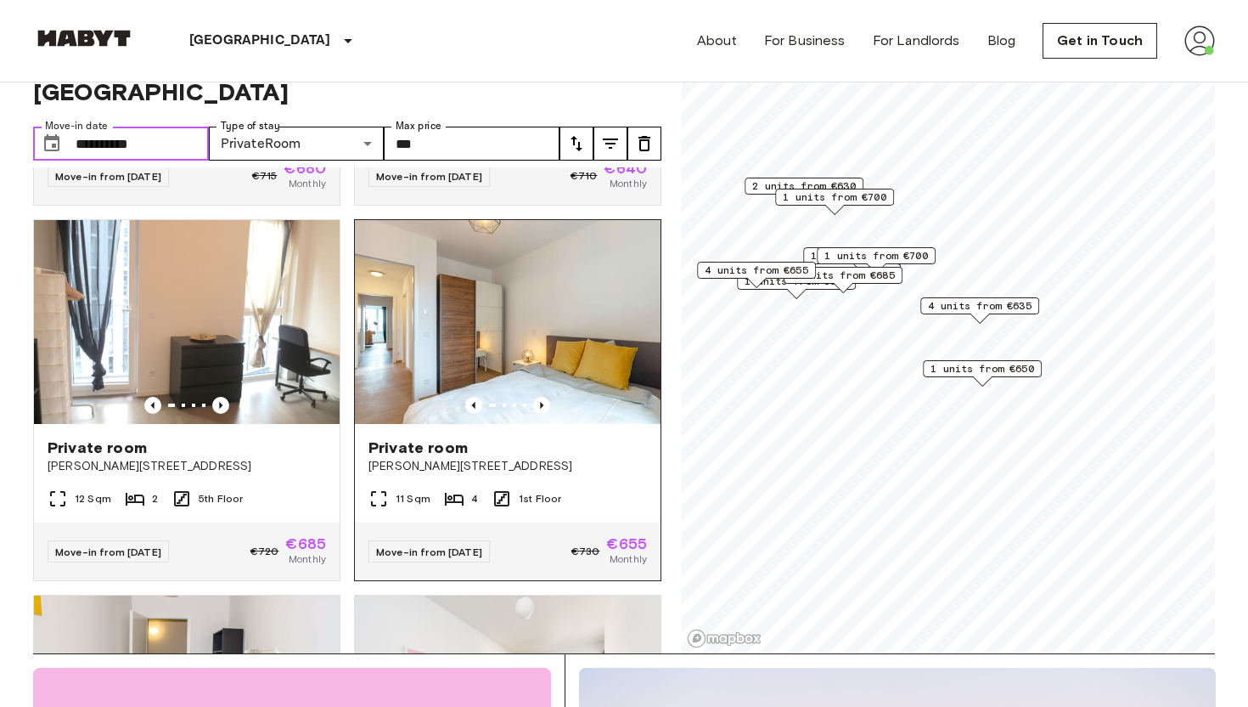
scroll to position [335, 0]
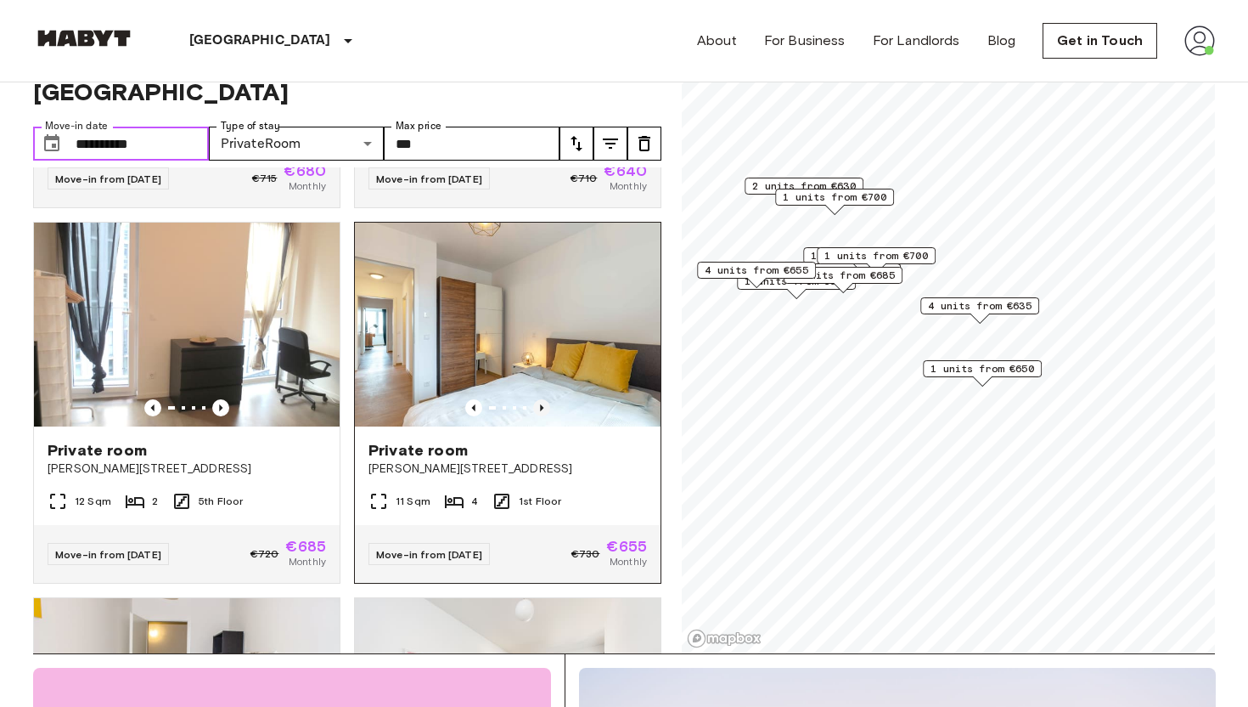
click at [538, 399] on icon "Previous image" at bounding box center [541, 407] width 17 height 17
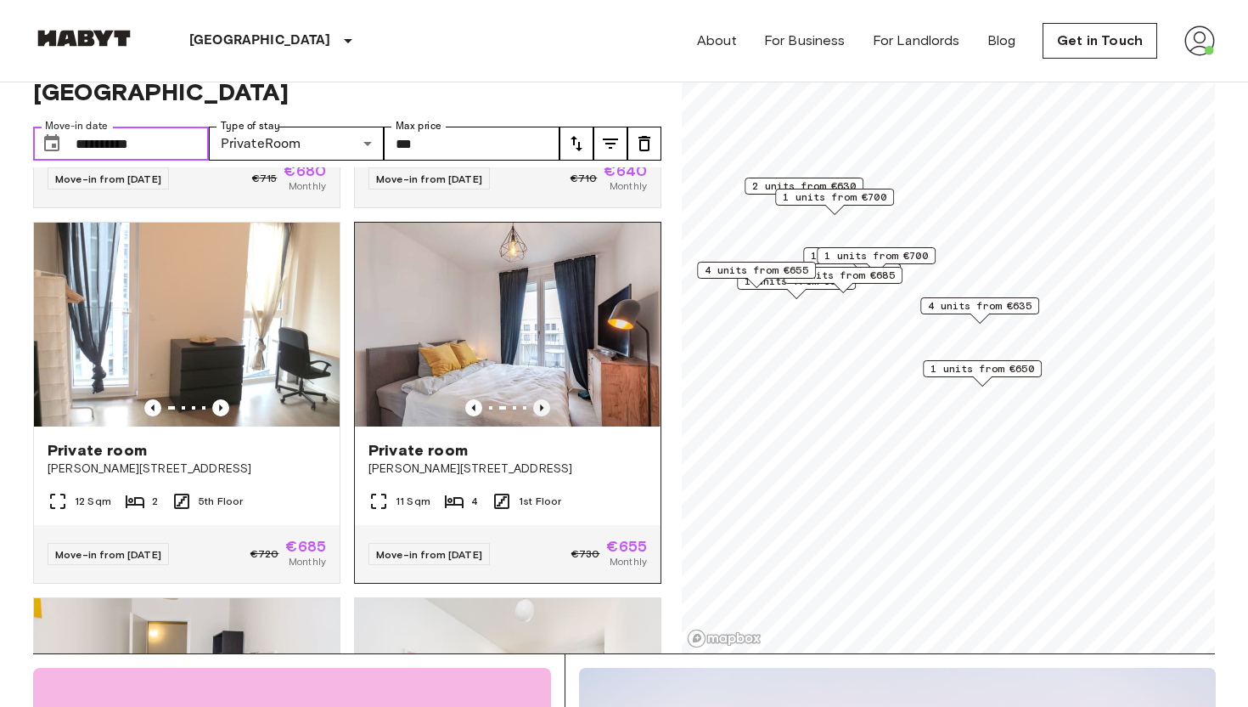
click at [542, 404] on icon "Previous image" at bounding box center [541, 407] width 3 height 7
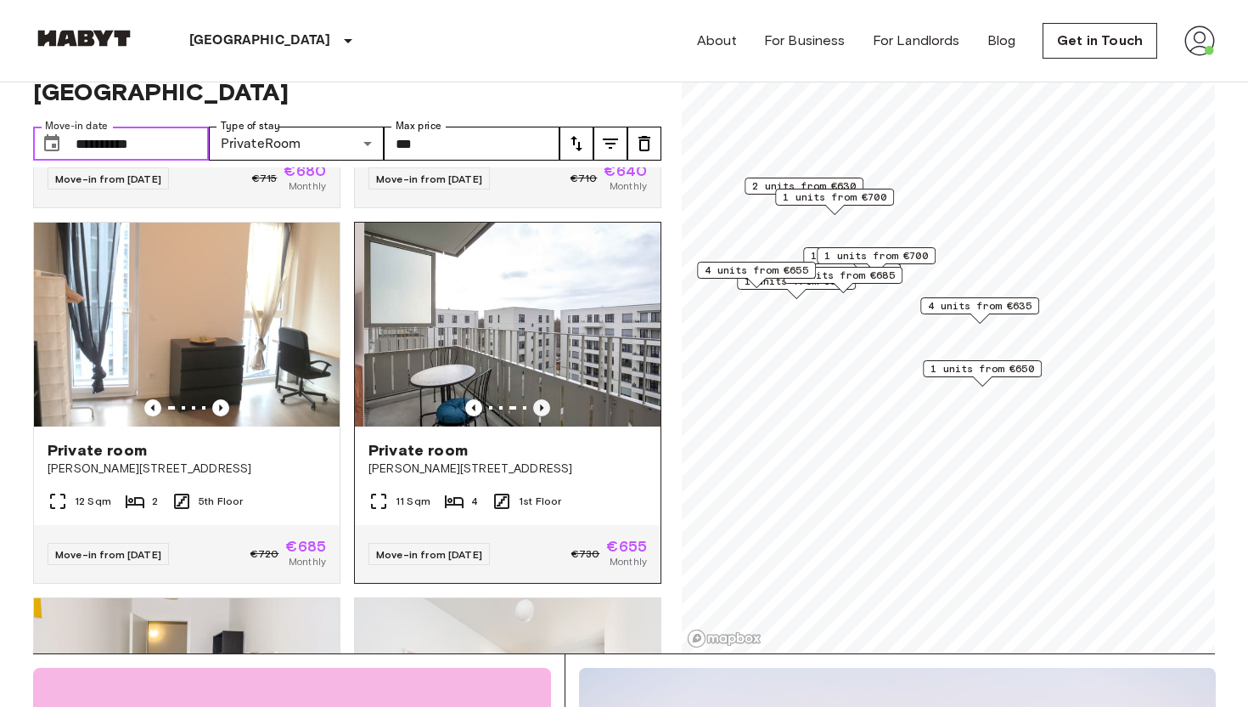
click at [542, 404] on icon "Previous image" at bounding box center [541, 407] width 3 height 7
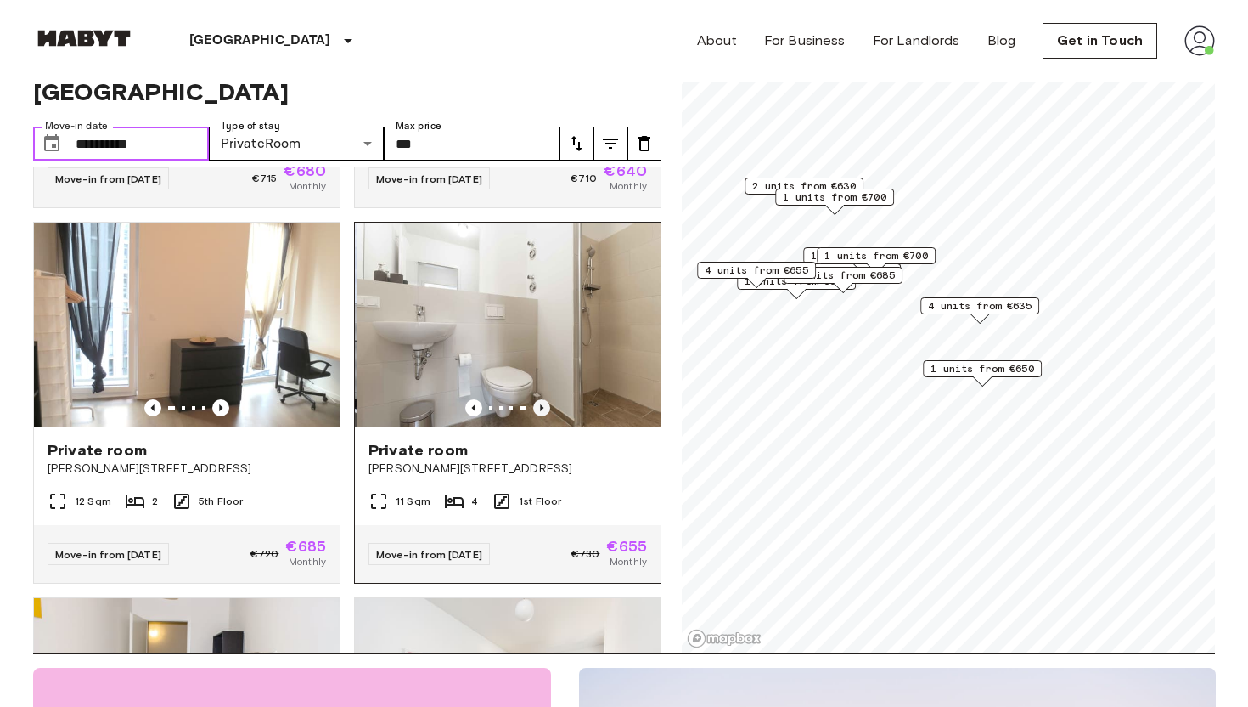
click at [544, 399] on icon "Previous image" at bounding box center [541, 407] width 17 height 17
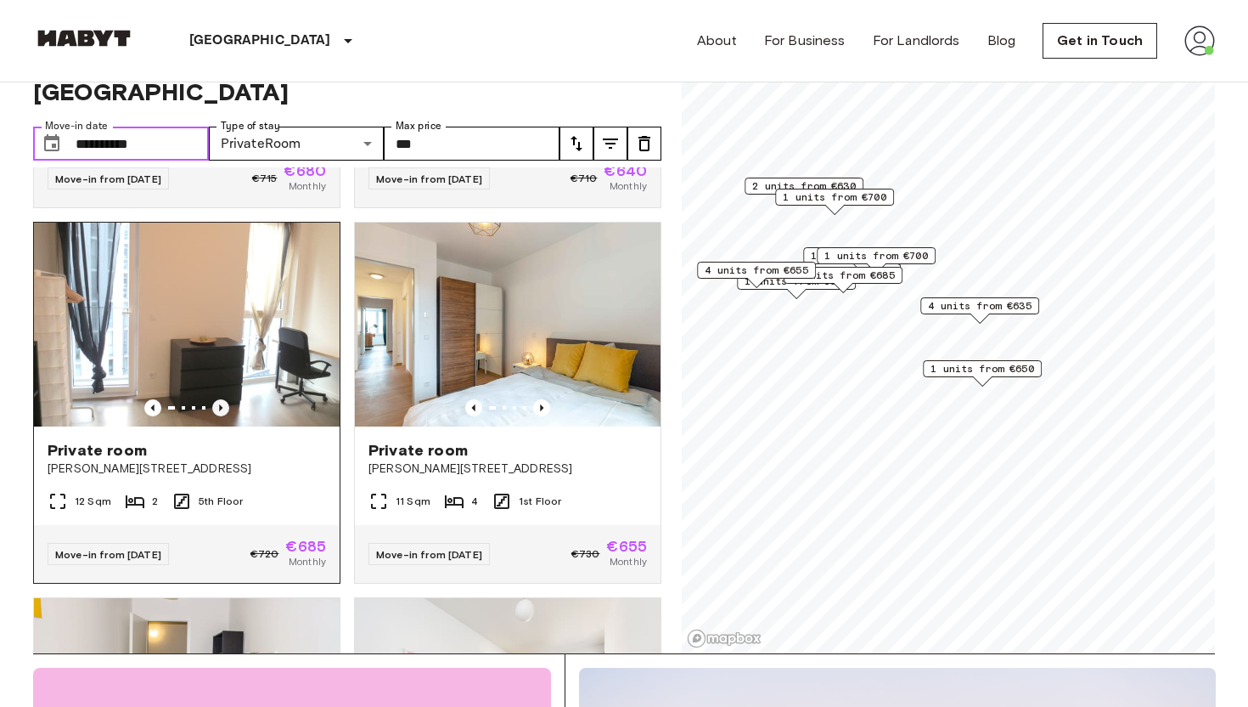
click at [222, 399] on icon "Previous image" at bounding box center [220, 407] width 17 height 17
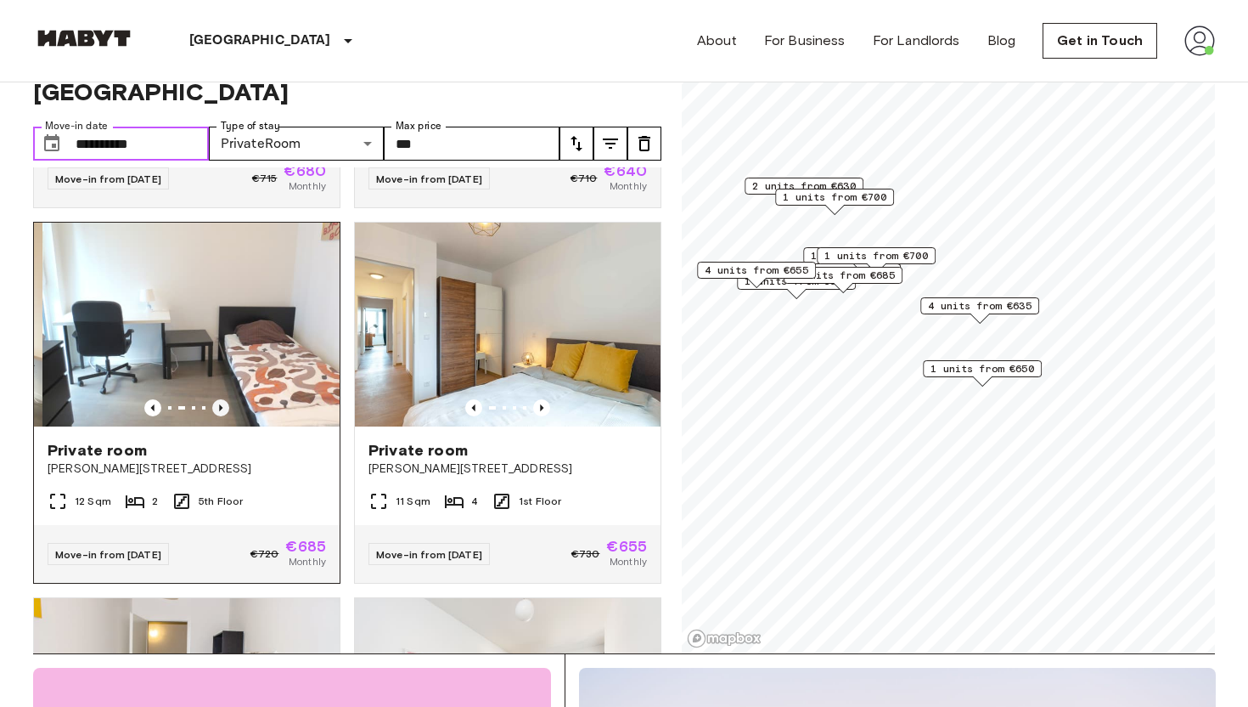
click at [222, 399] on icon "Previous image" at bounding box center [220, 407] width 17 height 17
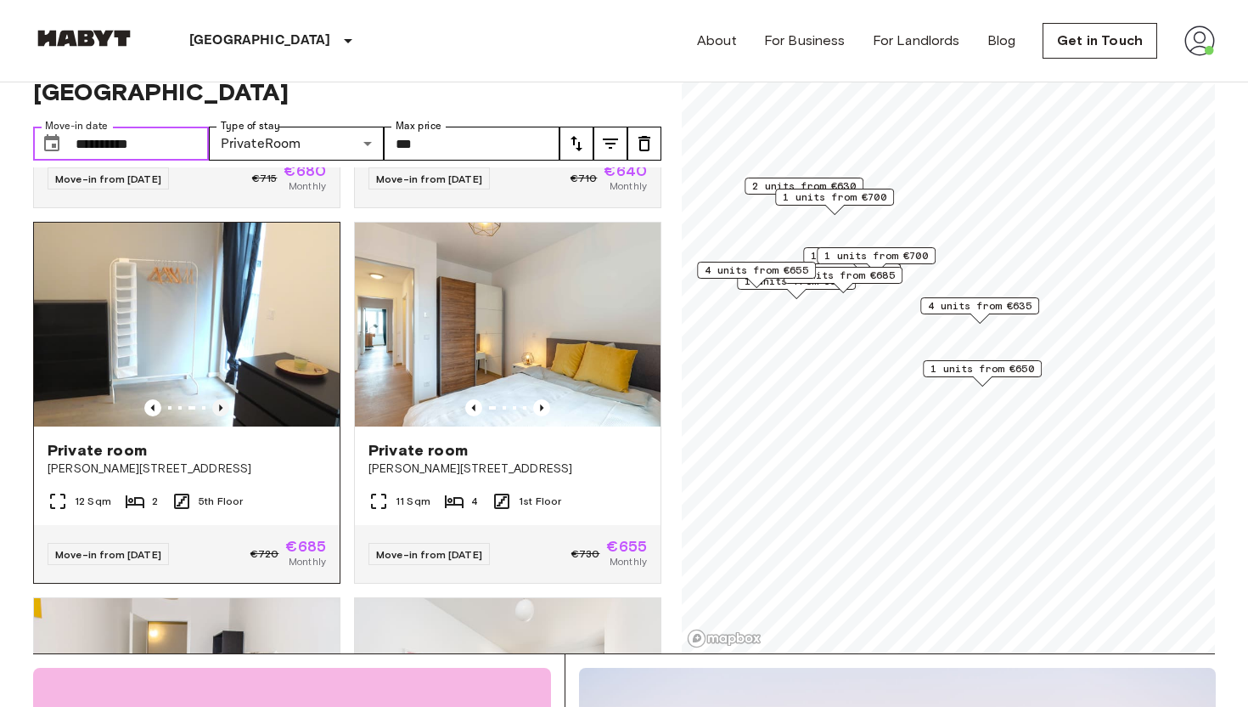
click at [222, 399] on icon "Previous image" at bounding box center [220, 407] width 17 height 17
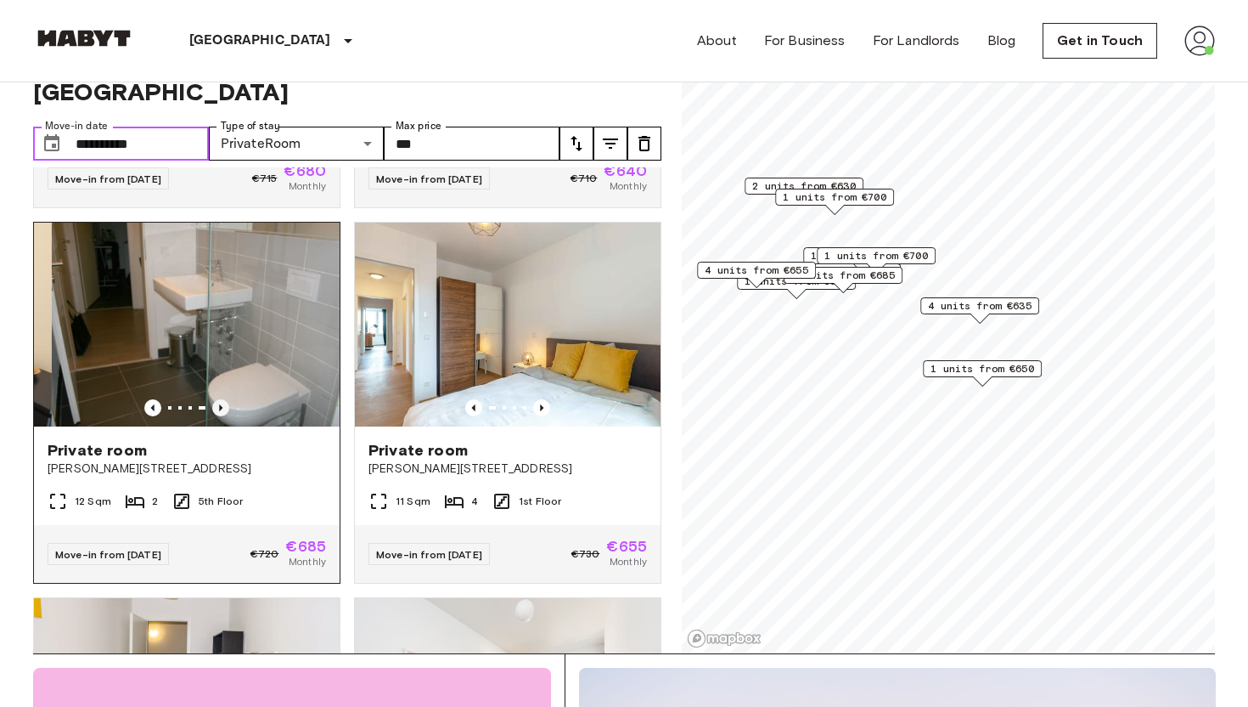
click at [222, 399] on icon "Previous image" at bounding box center [220, 407] width 17 height 17
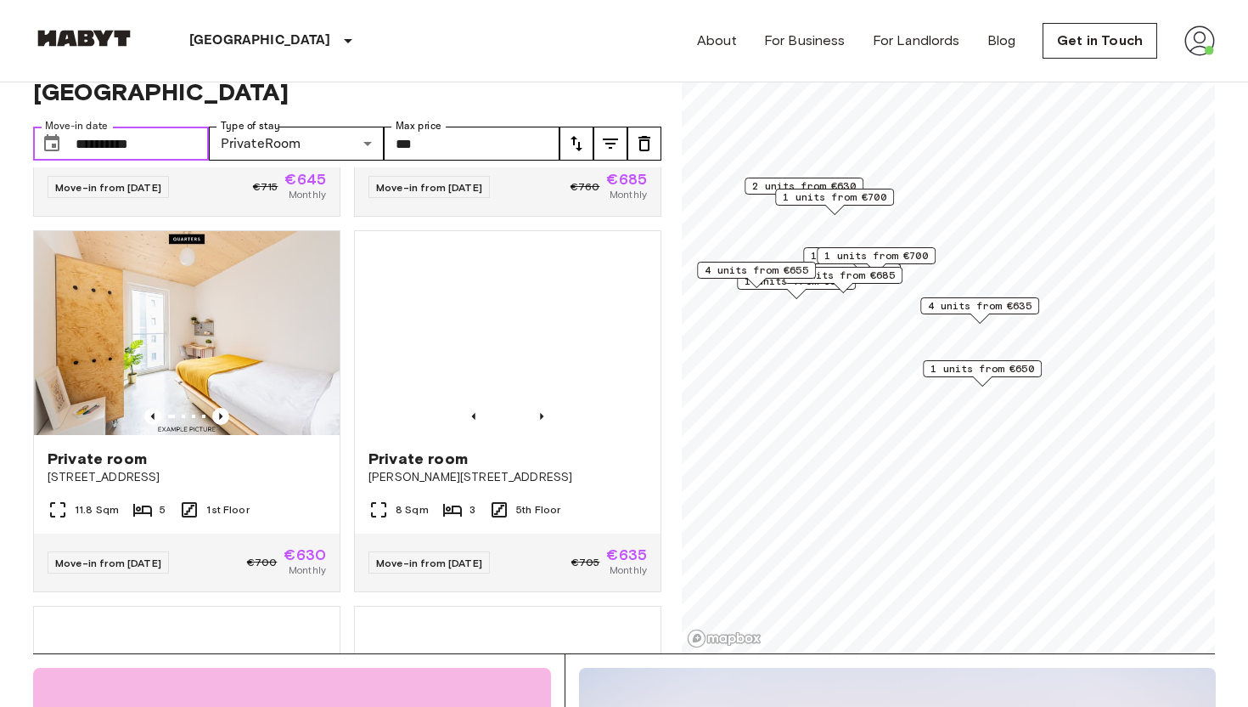
scroll to position [2210, 0]
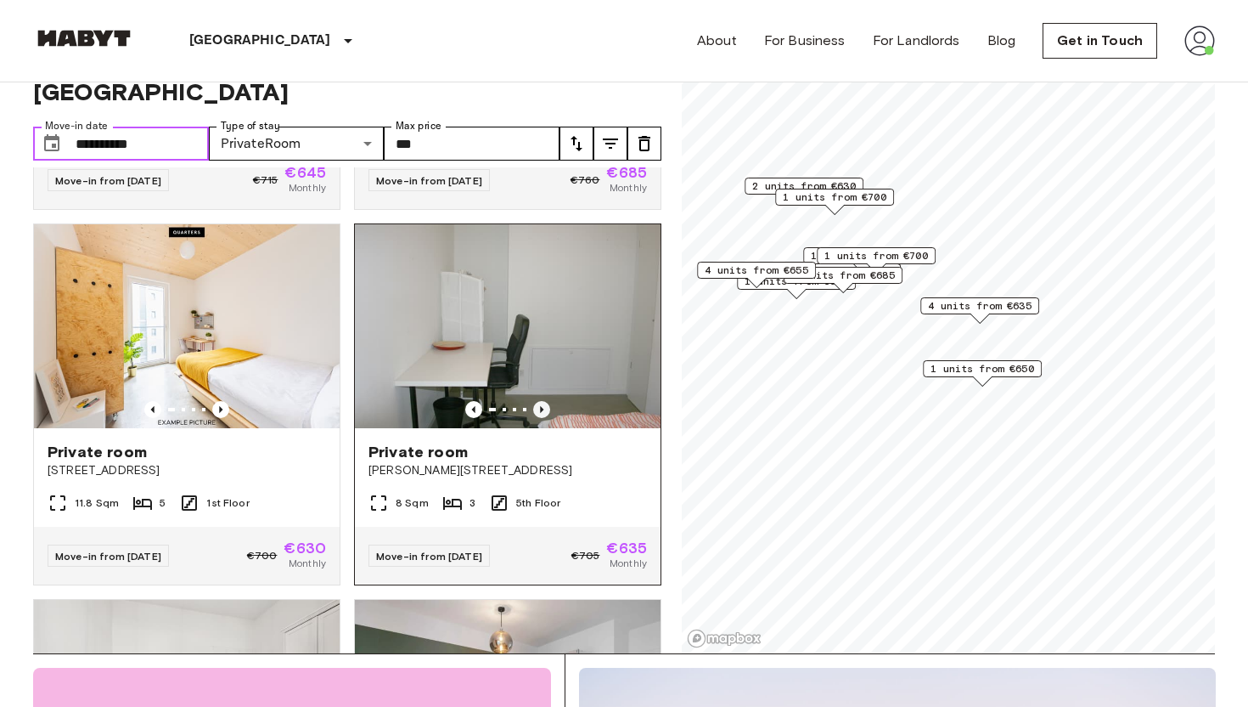
click at [546, 401] on icon "Previous image" at bounding box center [541, 409] width 17 height 17
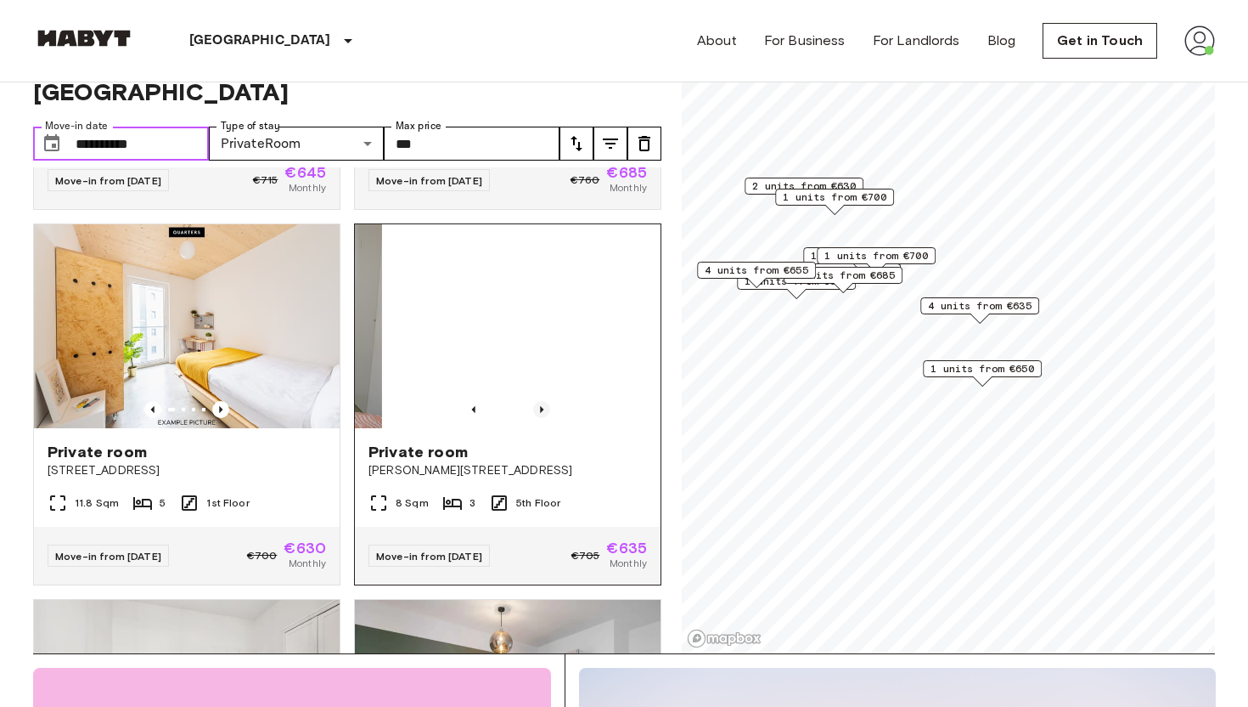
click at [546, 401] on icon "Previous image" at bounding box center [541, 409] width 17 height 17
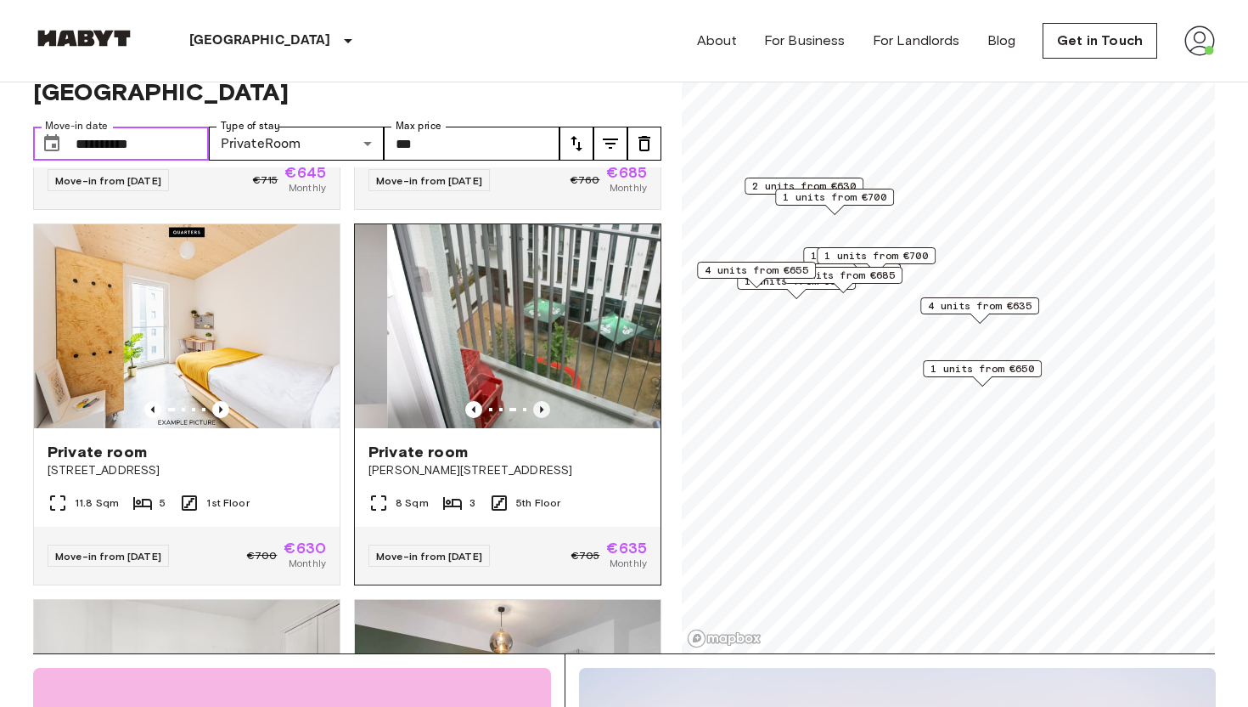
click at [546, 401] on icon "Previous image" at bounding box center [541, 409] width 17 height 17
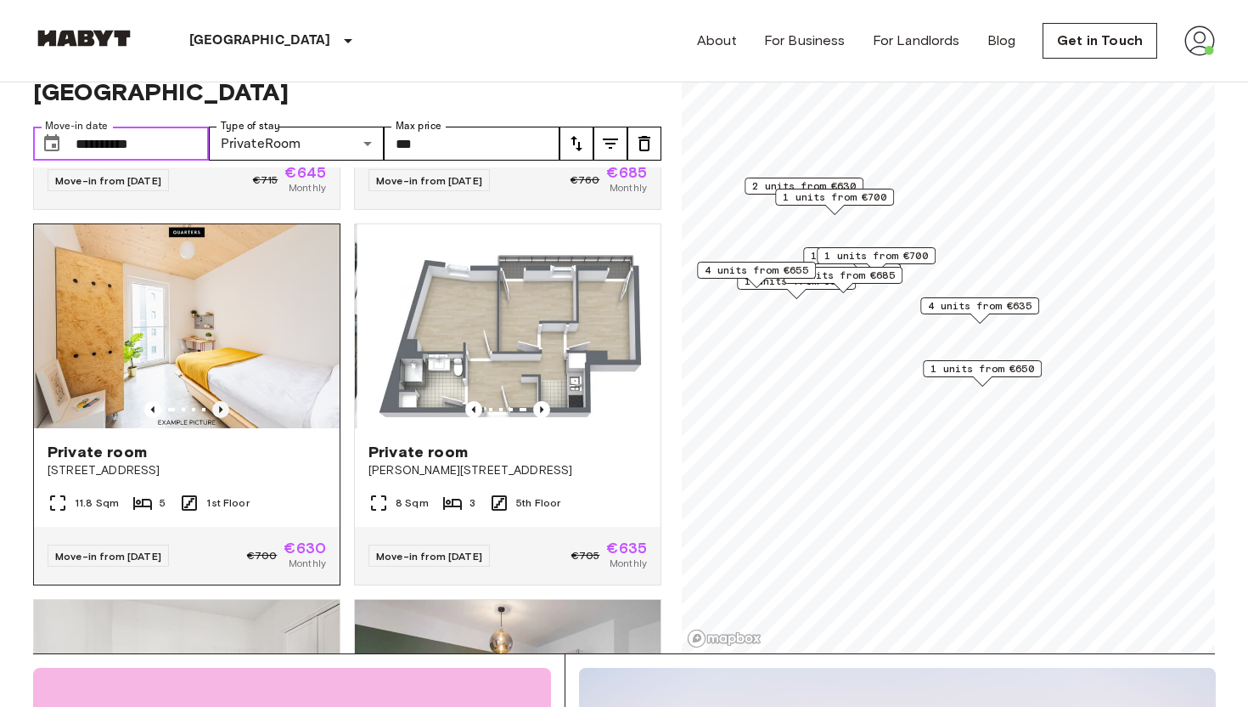
click at [222, 401] on icon "Previous image" at bounding box center [220, 409] width 17 height 17
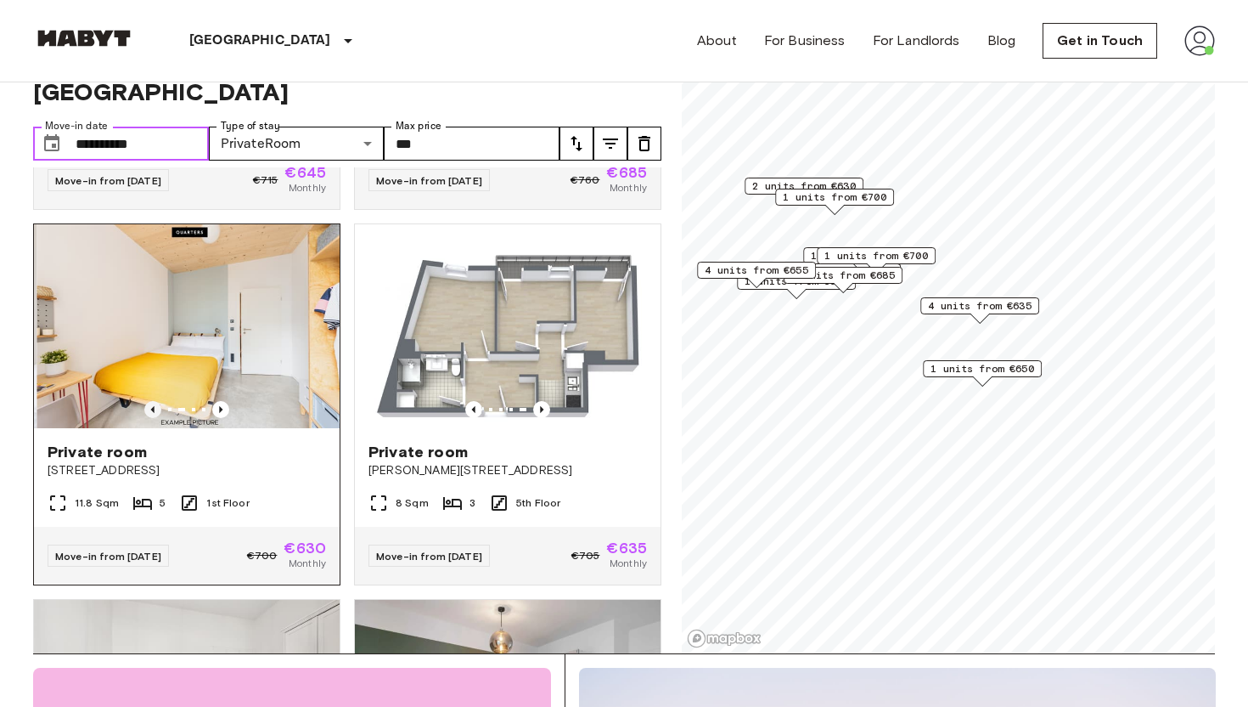
click at [149, 401] on icon "Previous image" at bounding box center [152, 409] width 17 height 17
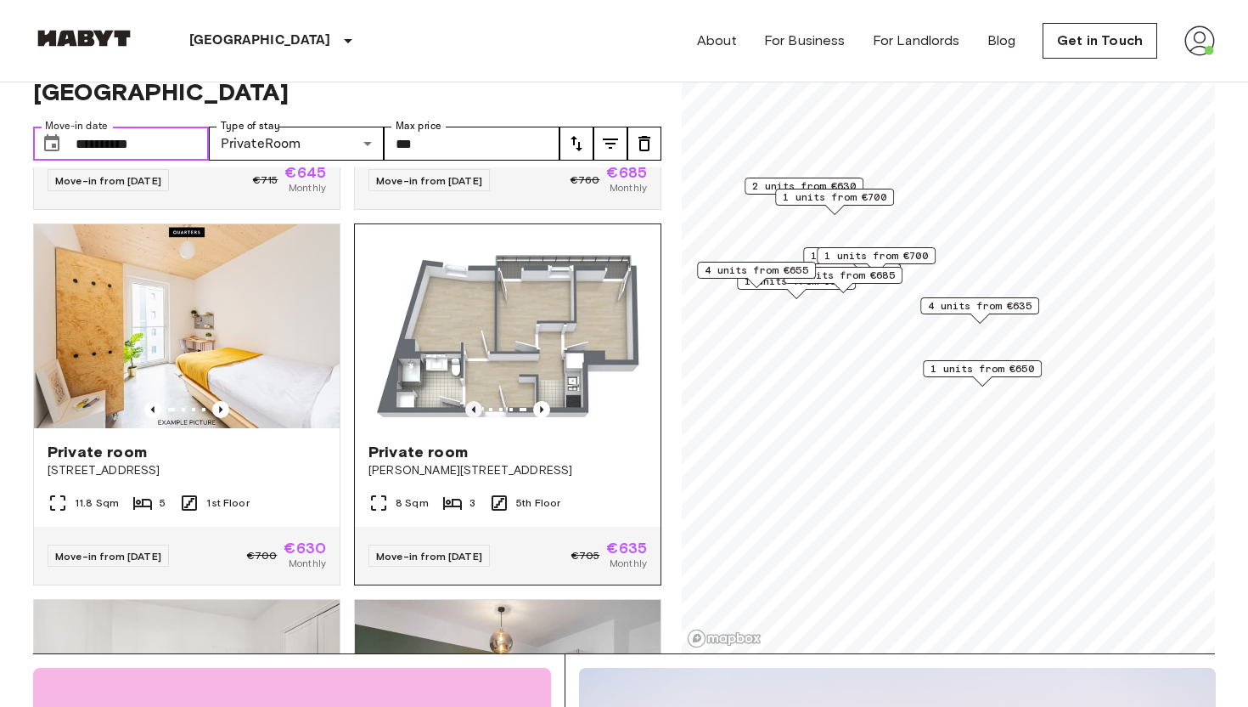
click at [475, 406] on icon "Previous image" at bounding box center [473, 409] width 3 height 7
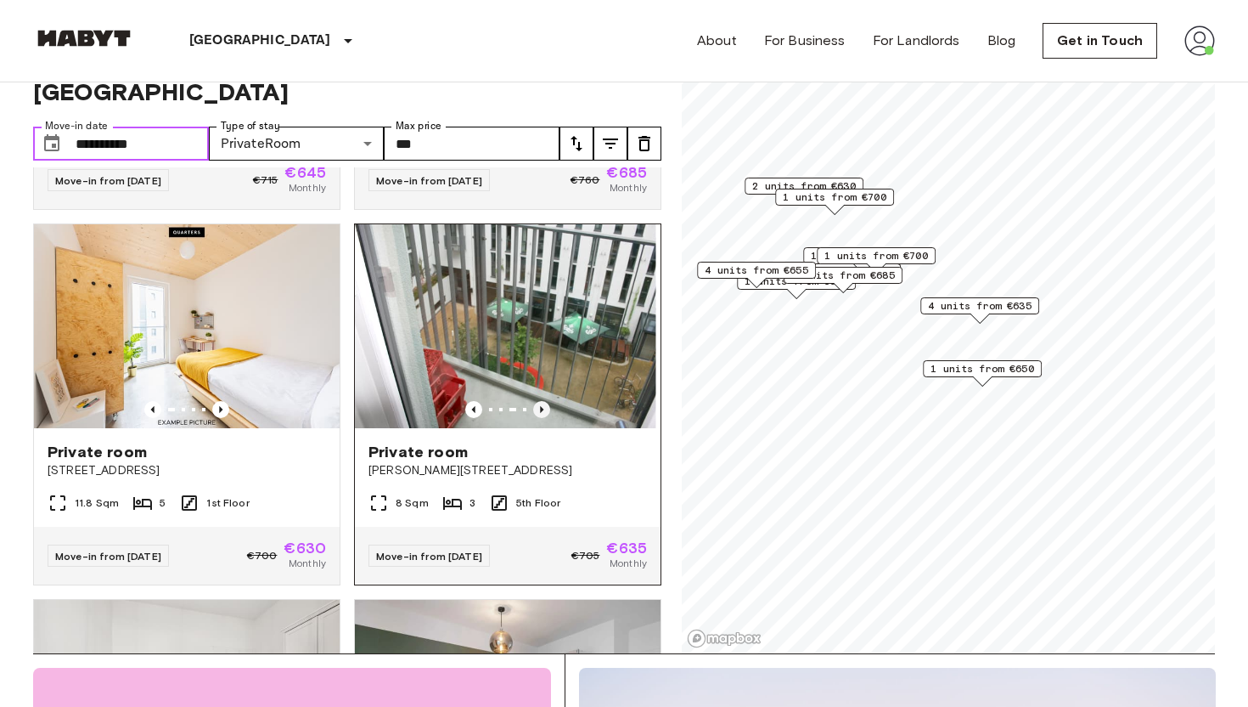
click at [544, 401] on icon "Previous image" at bounding box center [541, 409] width 17 height 17
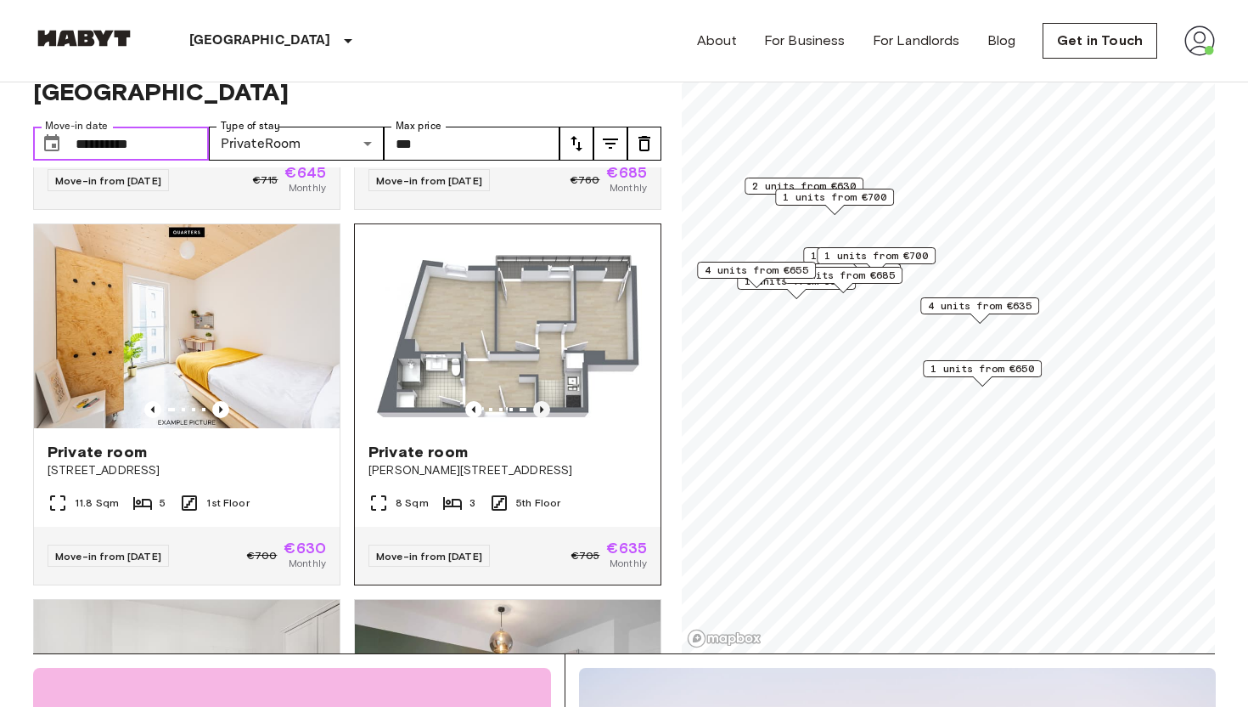
click at [543, 401] on icon "Previous image" at bounding box center [541, 409] width 17 height 17
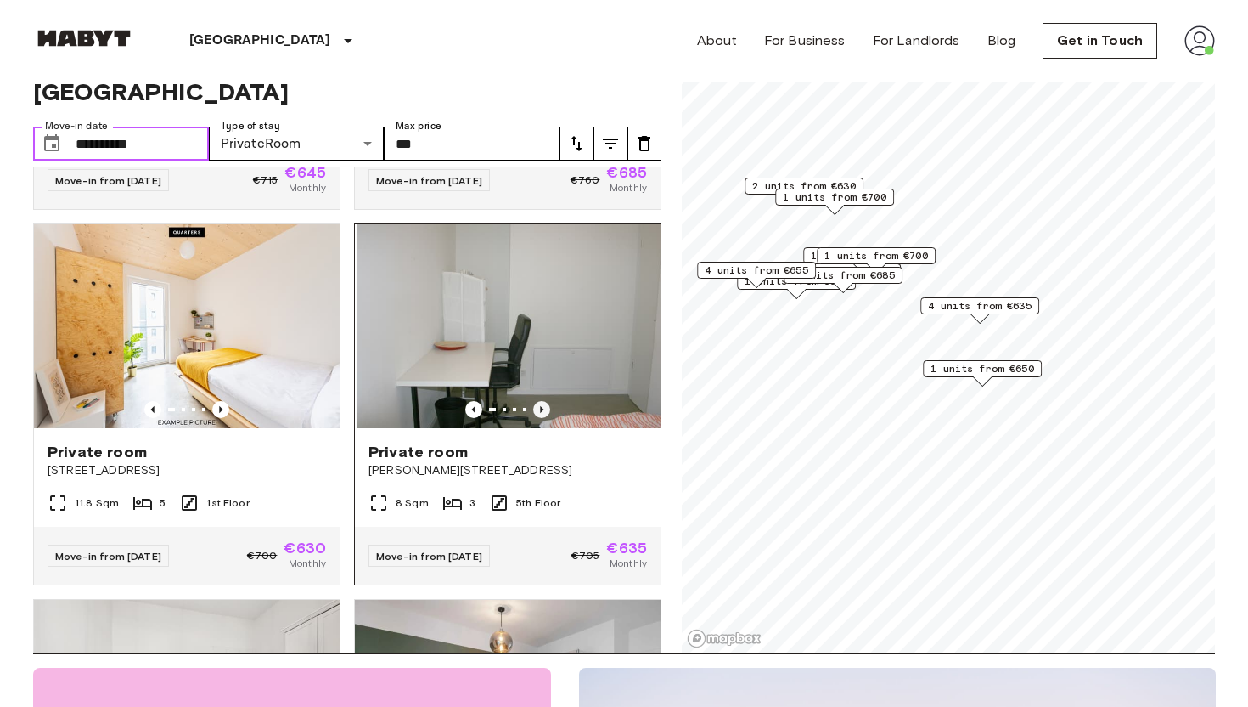
click at [543, 401] on icon "Previous image" at bounding box center [541, 409] width 17 height 17
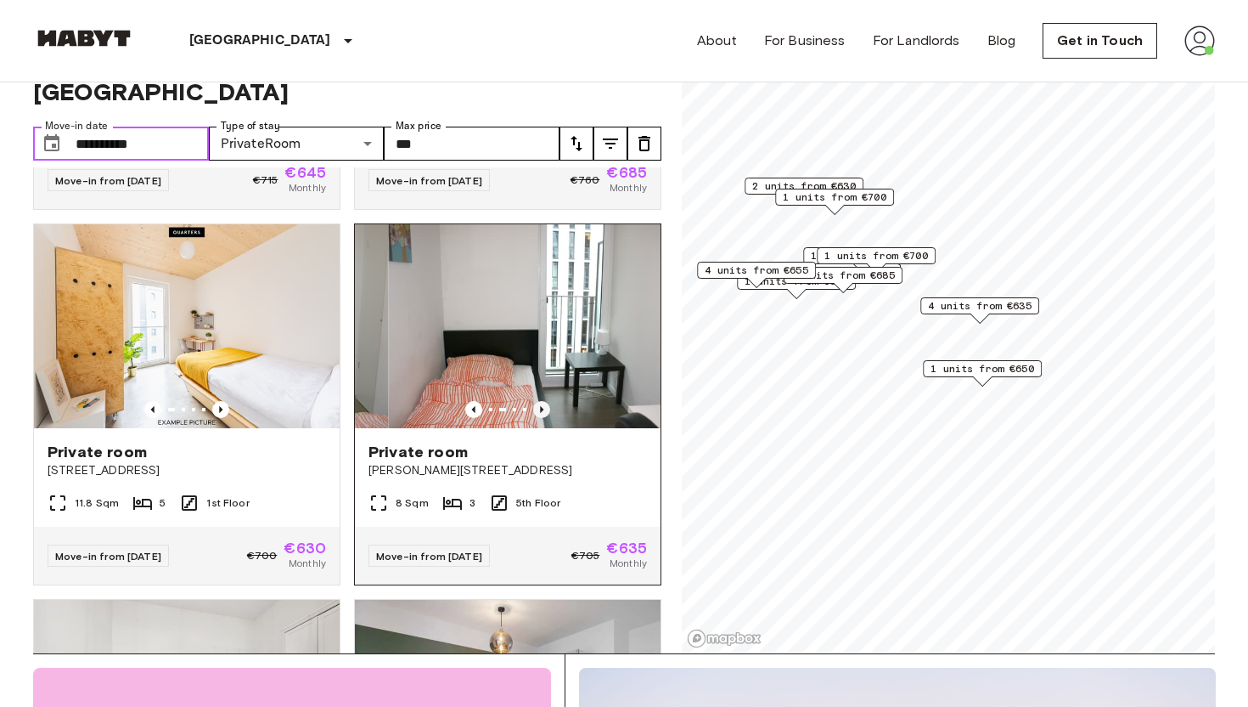
click at [543, 401] on icon "Previous image" at bounding box center [541, 409] width 17 height 17
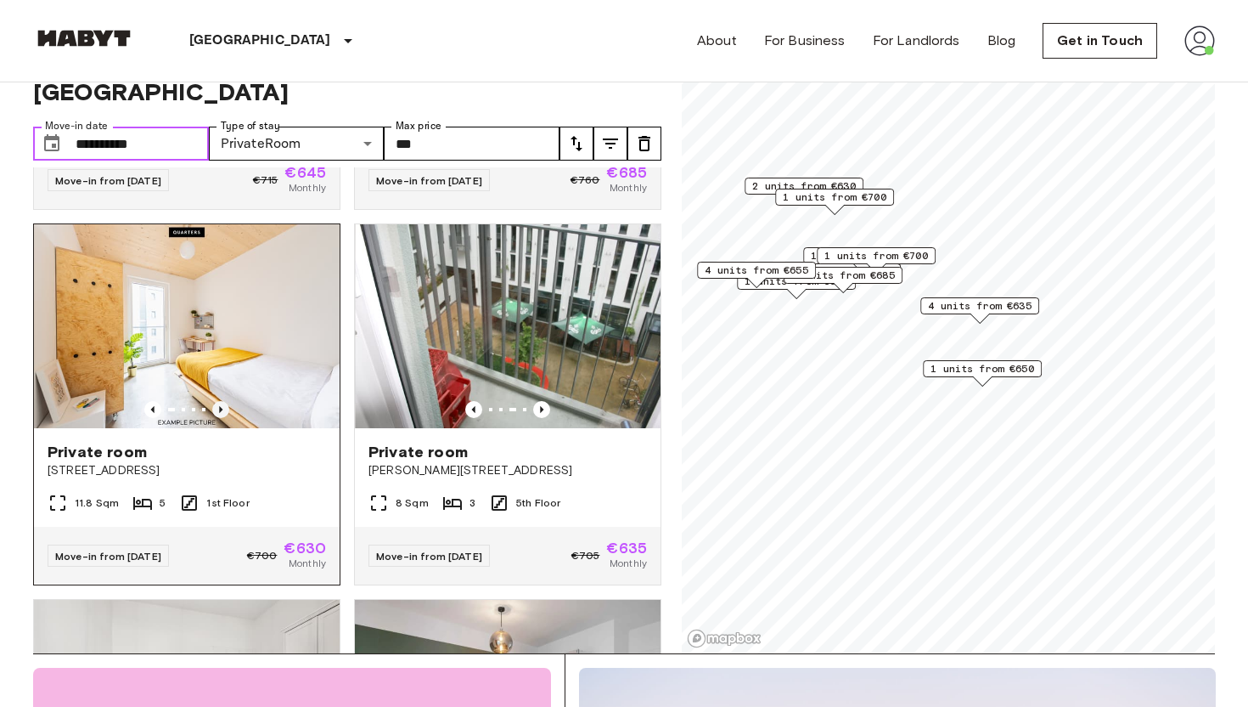
click at [220, 406] on icon "Previous image" at bounding box center [220, 409] width 3 height 7
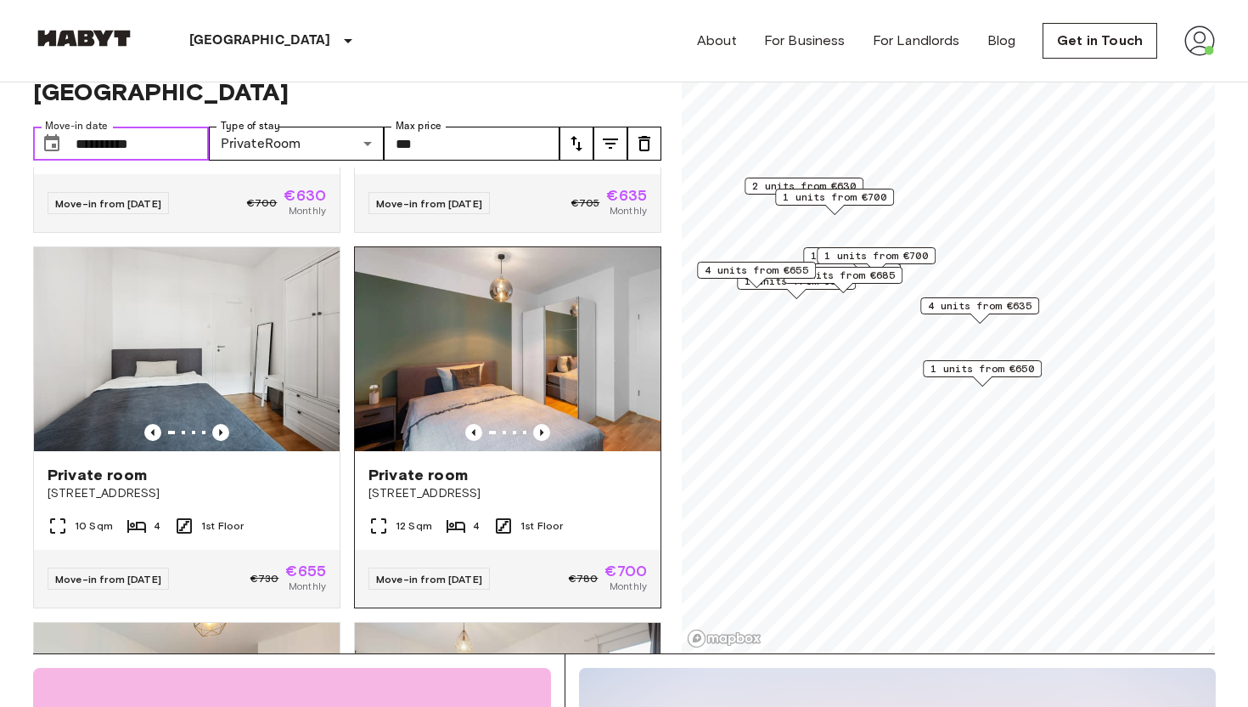
scroll to position [2563, 0]
click at [542, 423] on icon "Previous image" at bounding box center [541, 431] width 17 height 17
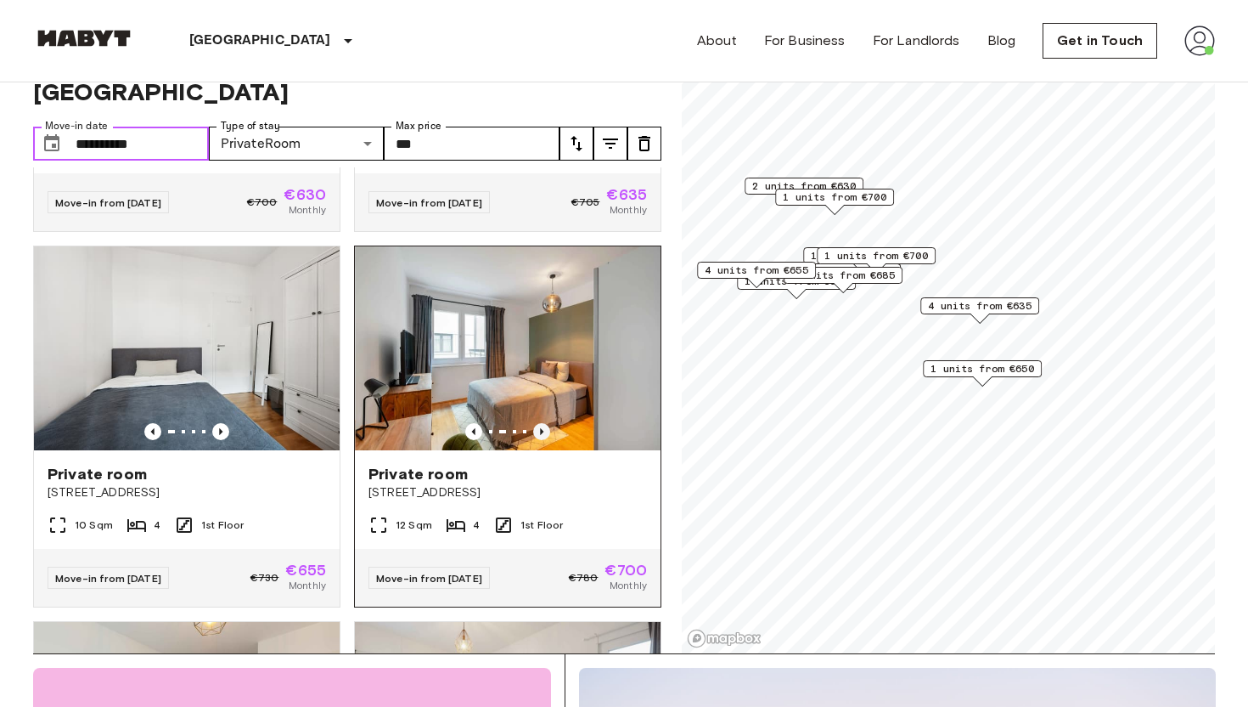
click at [545, 423] on icon "Previous image" at bounding box center [541, 431] width 17 height 17
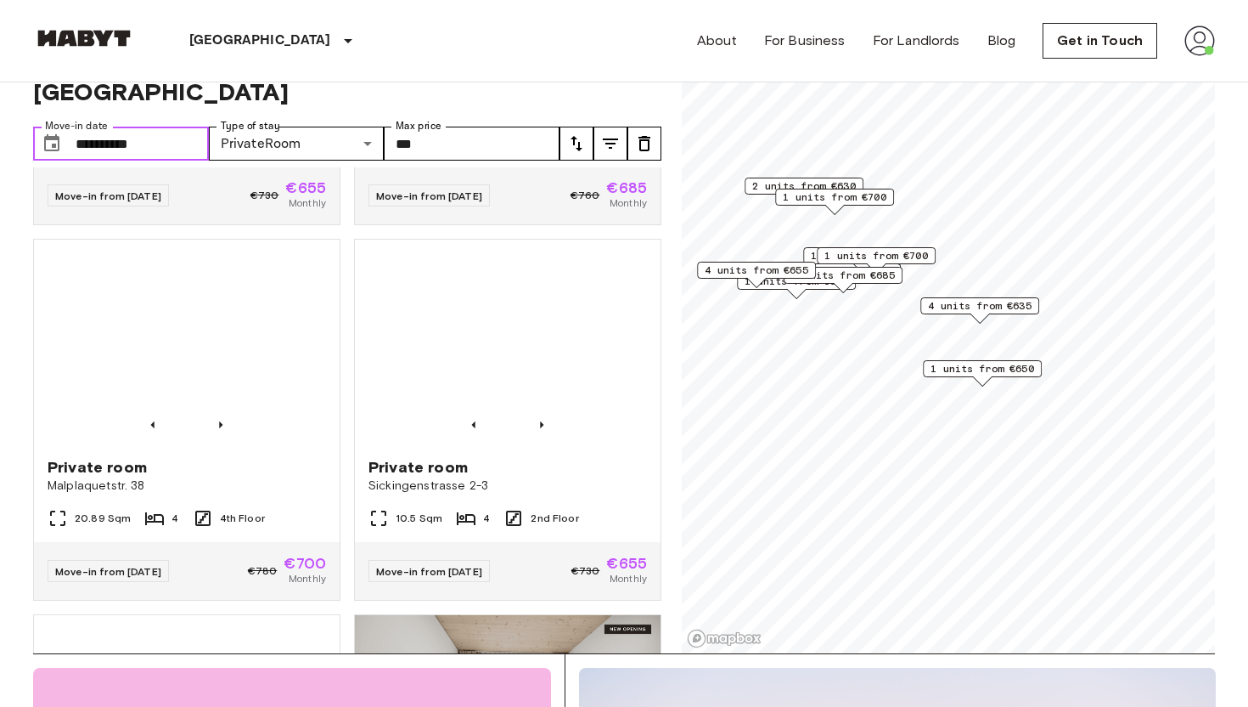
scroll to position [2779, 0]
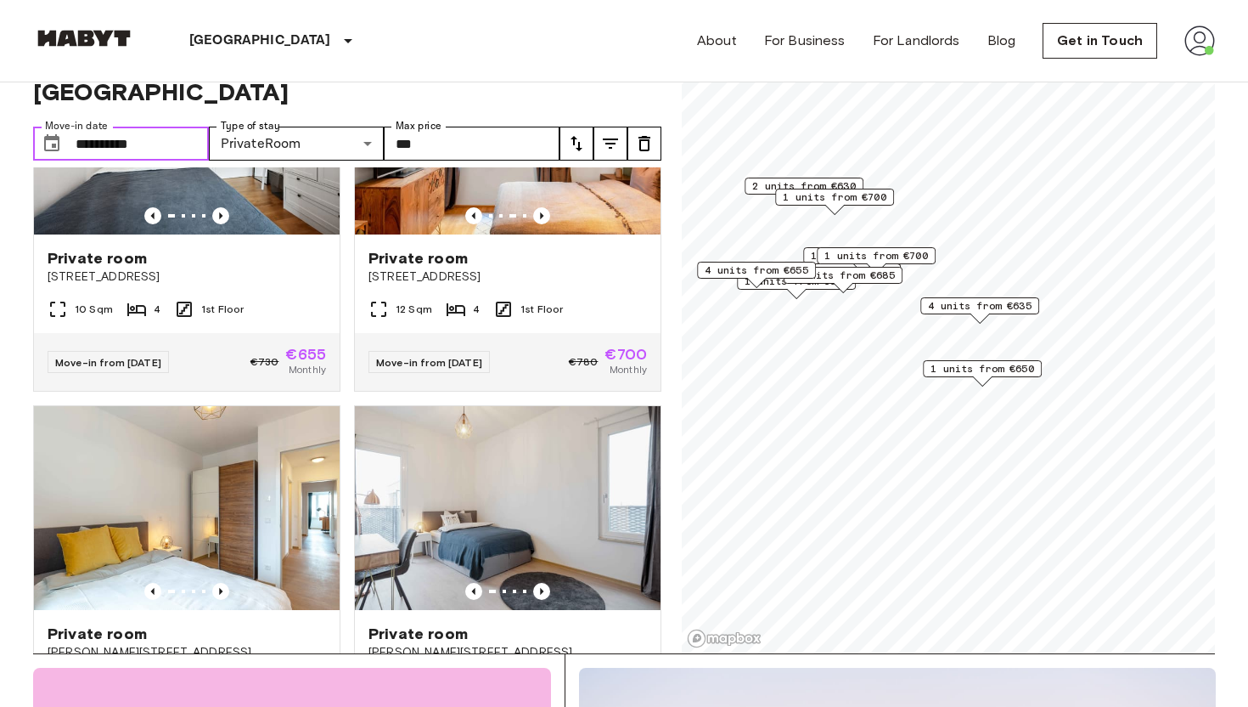
click at [167, 127] on input "**********" at bounding box center [142, 144] width 133 height 34
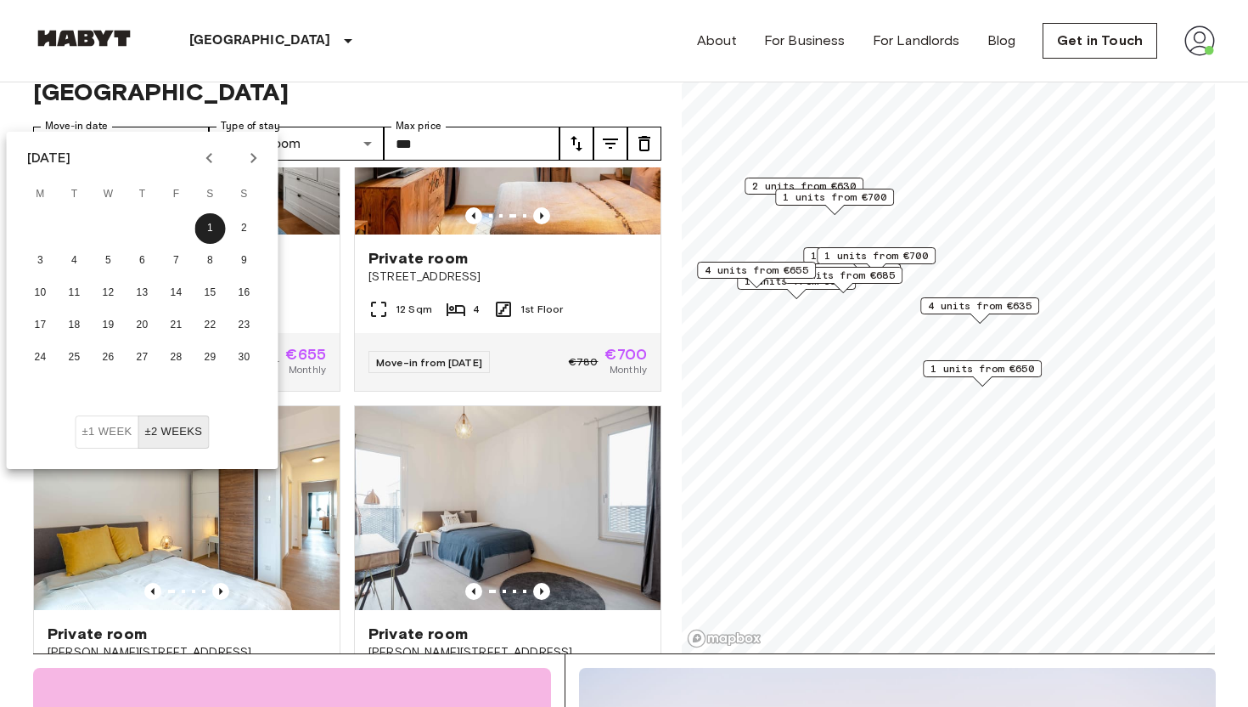
click at [204, 149] on icon "Previous month" at bounding box center [210, 158] width 20 height 20
click at [104, 220] on button "1" at bounding box center [108, 228] width 31 height 31
type input "**********"
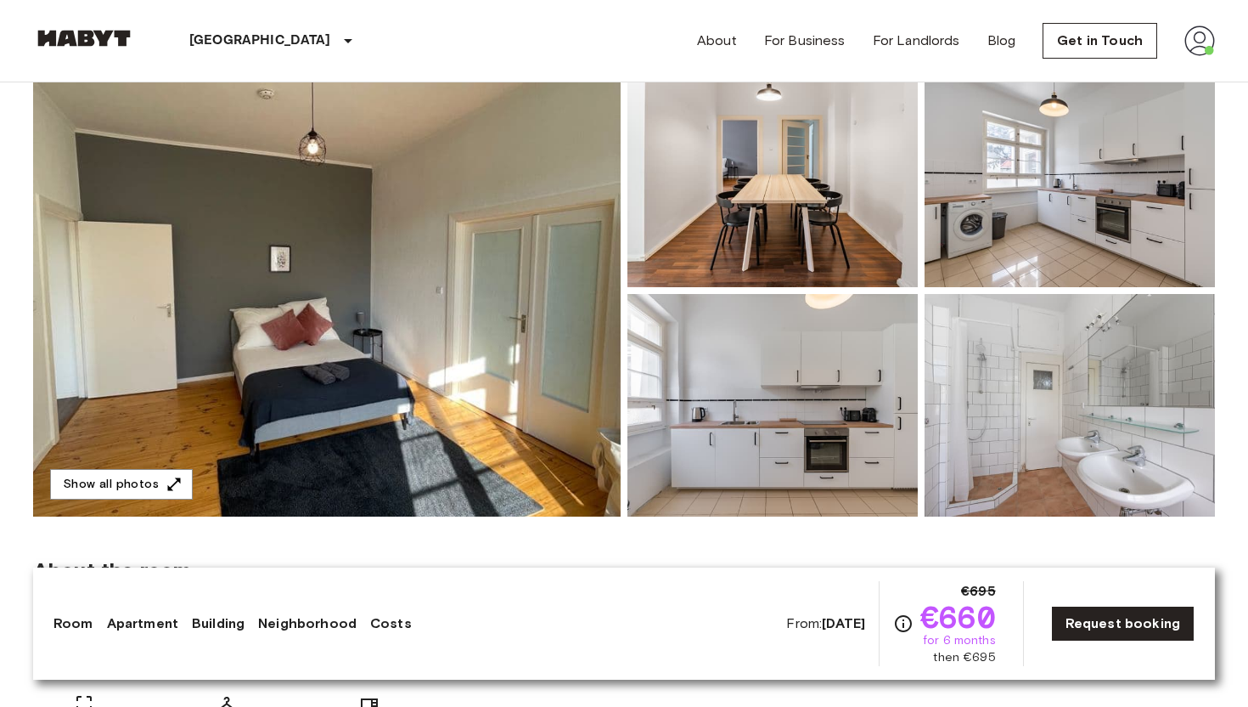
scroll to position [159, 0]
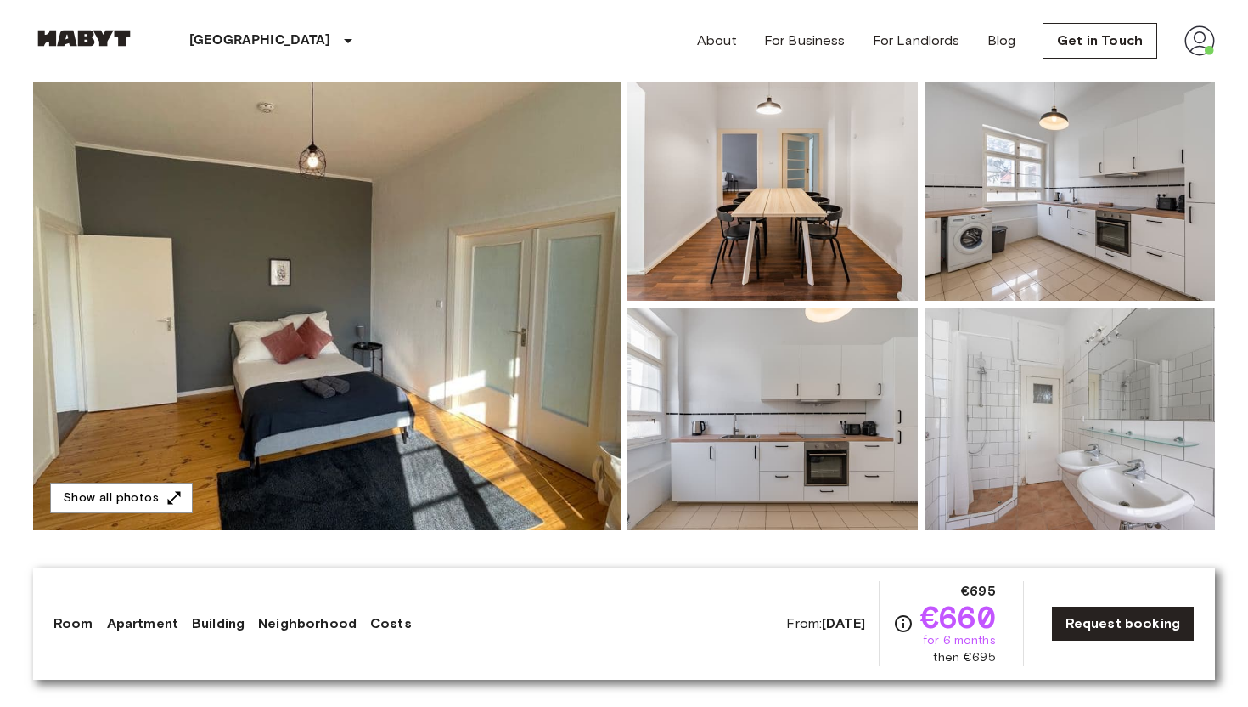
click at [422, 289] on img at bounding box center [327, 304] width 588 height 452
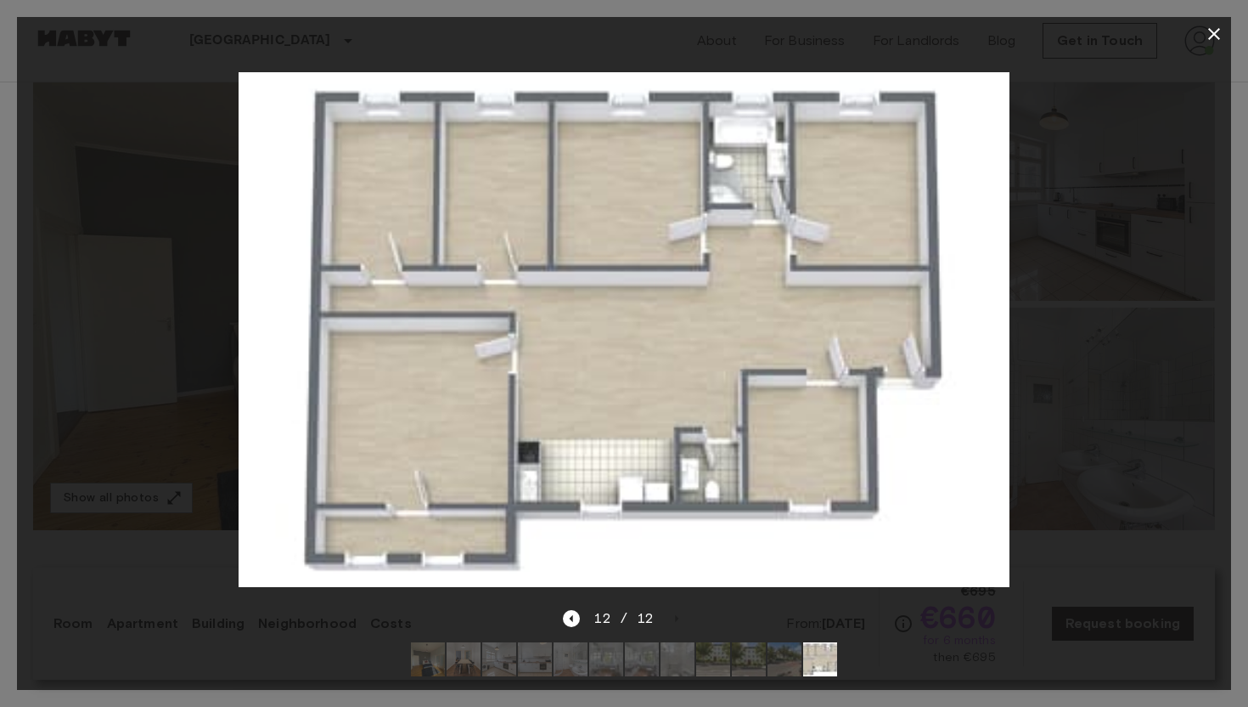
click at [1217, 34] on icon "button" at bounding box center [1214, 34] width 20 height 20
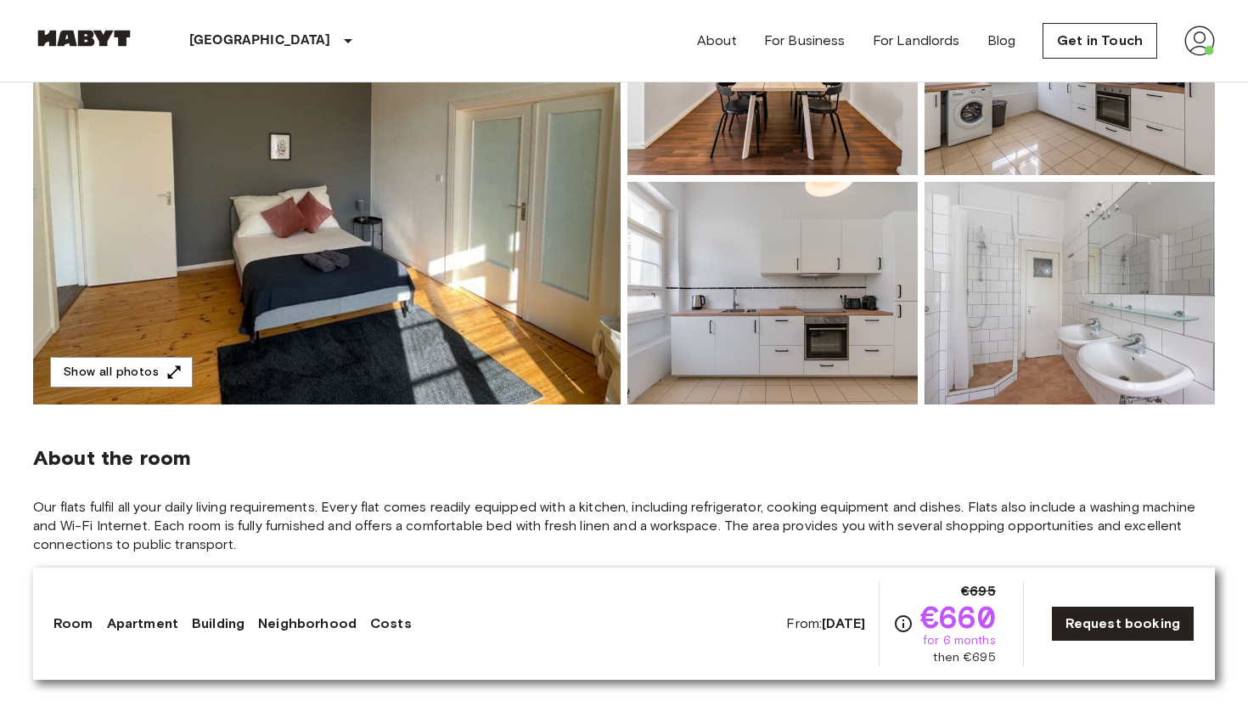
scroll to position [226, 0]
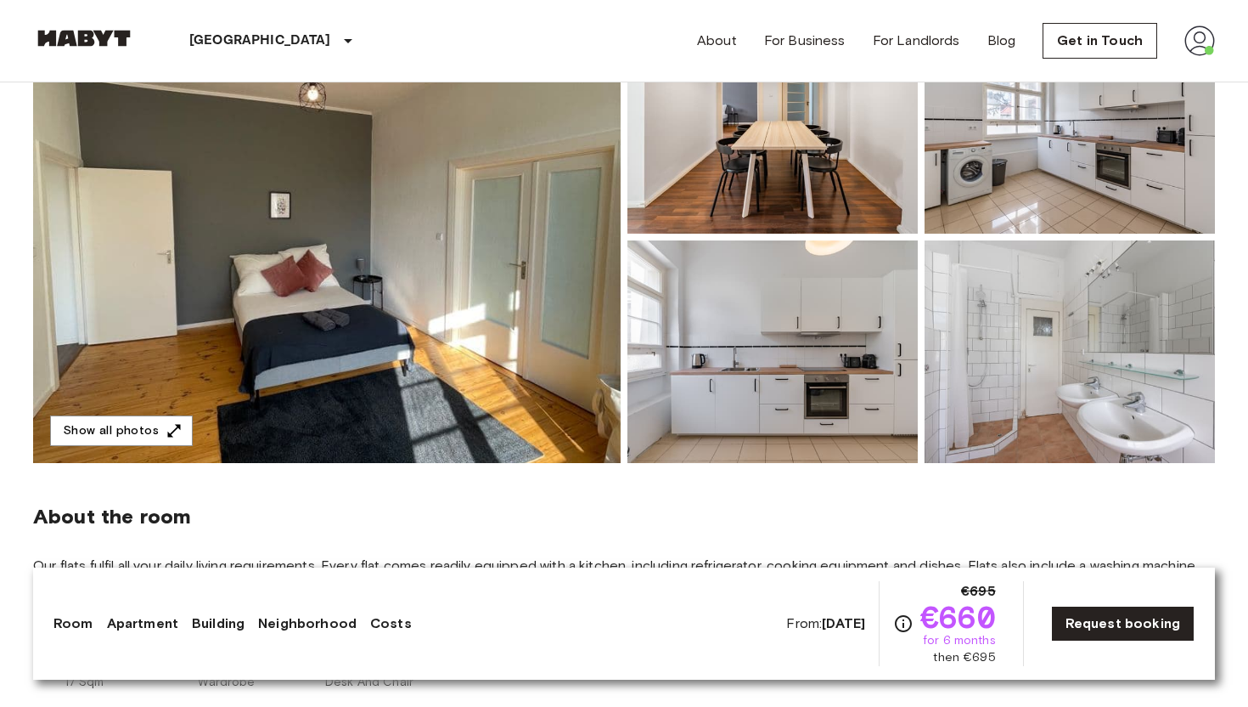
click at [343, 288] on img at bounding box center [327, 237] width 588 height 452
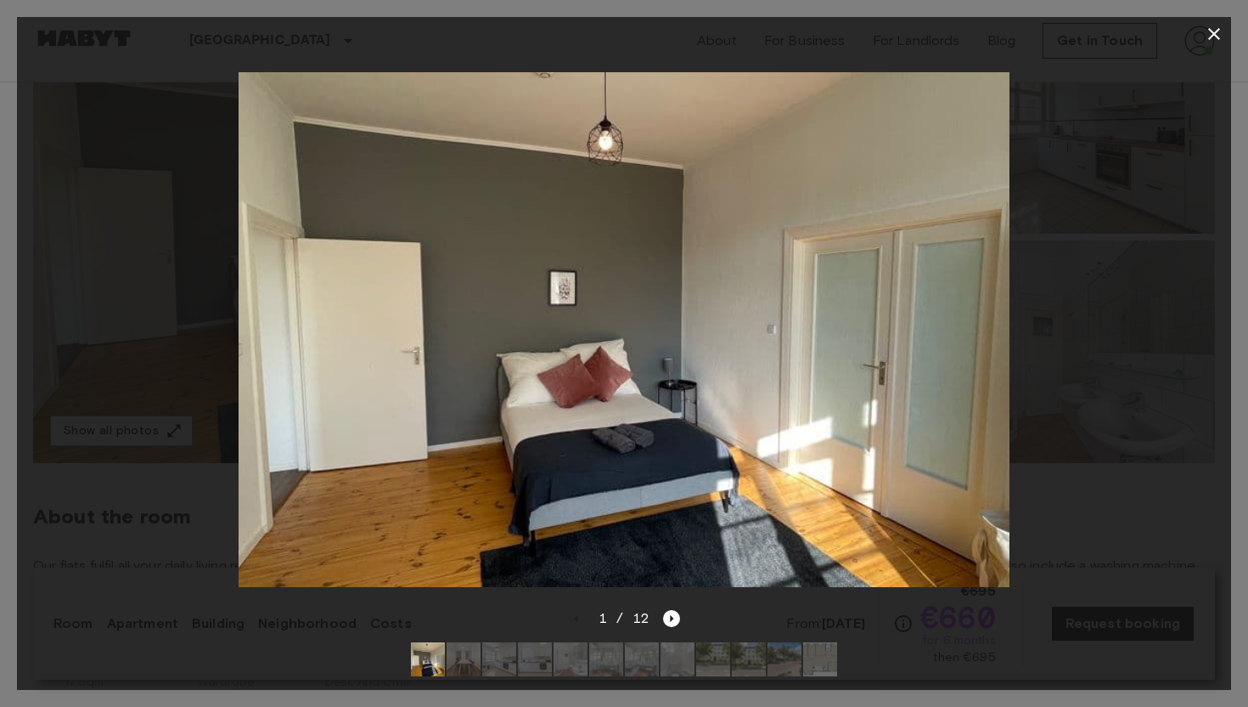
click at [1061, 501] on div at bounding box center [624, 329] width 1214 height 557
click at [1214, 34] on icon "button" at bounding box center [1214, 34] width 12 height 12
